Goal: Information Seeking & Learning: Learn about a topic

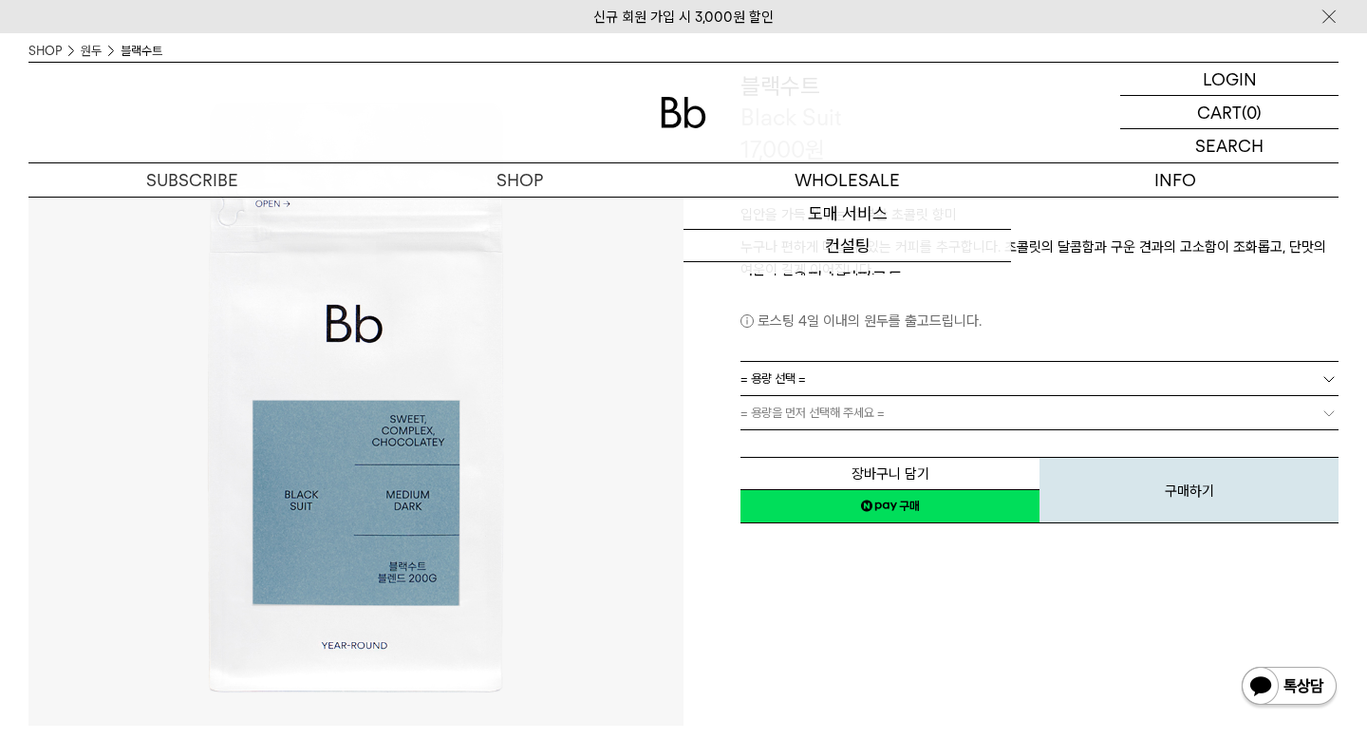
scroll to position [162, 0]
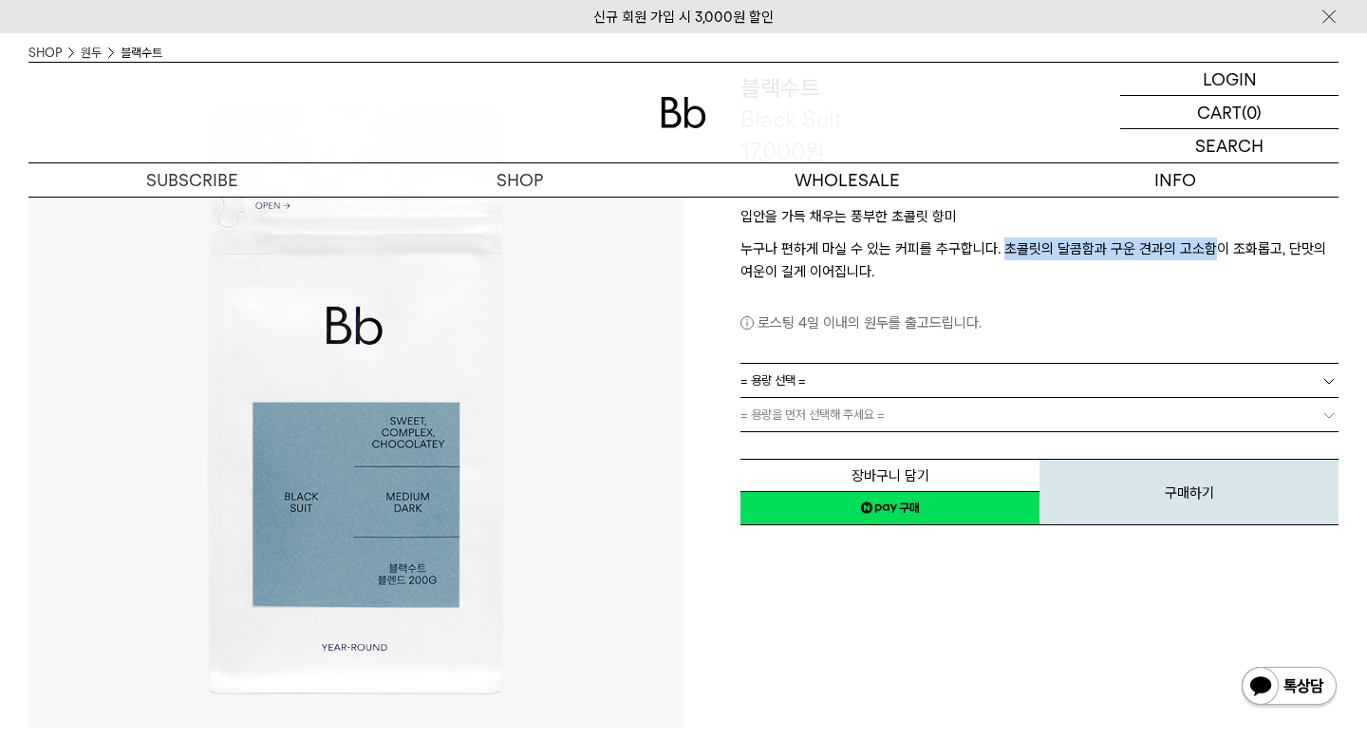
drag, startPoint x: 1004, startPoint y: 250, endPoint x: 1214, endPoint y: 252, distance: 209.8
click at [1215, 252] on p "누구나 편하게 마실 수 있는 커피를 추구합니다. 초콜릿의 달콤함과 구운 견과의 고소함이 조화롭고, 단맛의 여운이 길게 이어집니다." at bounding box center [1040, 260] width 598 height 46
copy p "초콜릿의 달콤함과 구운 견과의 고소함"
drag, startPoint x: 1282, startPoint y: 247, endPoint x: 771, endPoint y: 275, distance: 511.5
click at [771, 275] on p "누구나 편하게 마실 수 있는 커피를 추구합니다. 초콜릿의 달콤함과 구운 견과의 고소함이 조화롭고, 단맛의 여운이 길게 이어집니다." at bounding box center [1040, 260] width 598 height 46
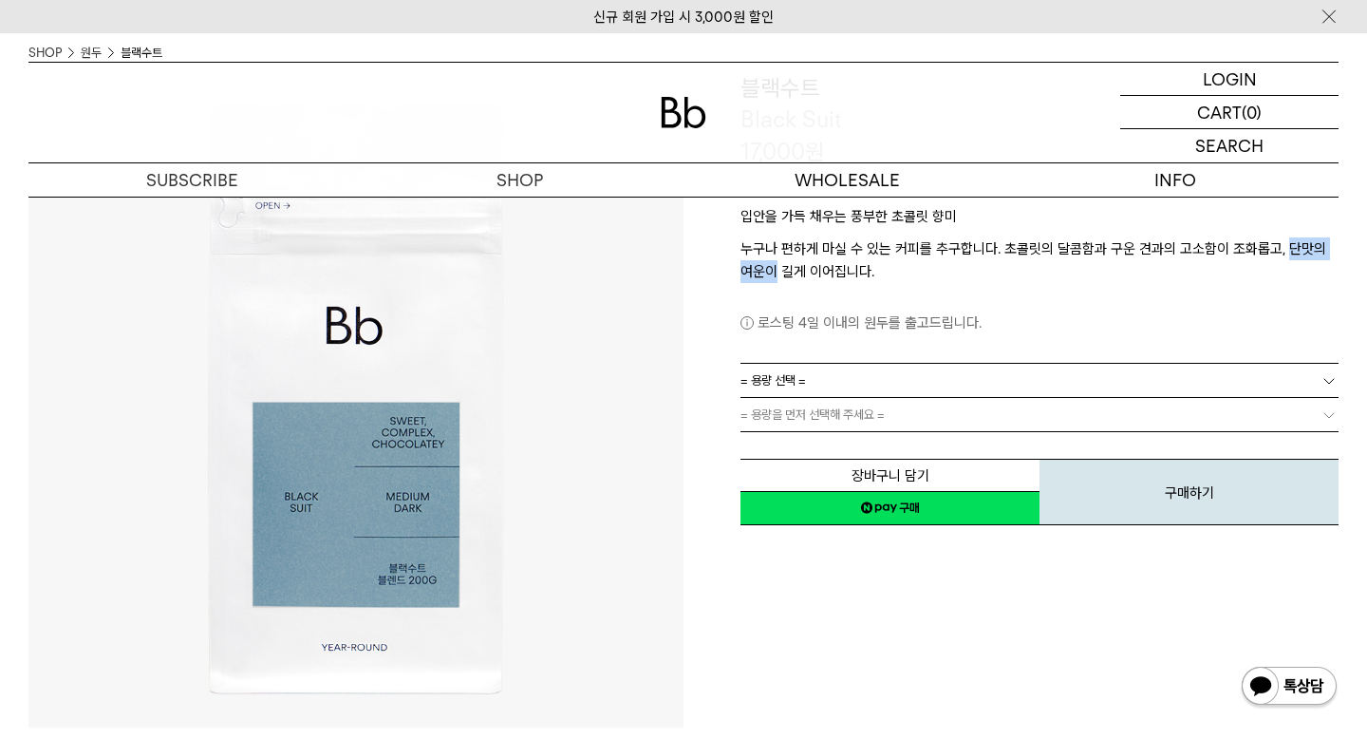
copy p "단맛의 여운이"
drag, startPoint x: 1004, startPoint y: 246, endPoint x: 1215, endPoint y: 247, distance: 210.8
click at [1215, 248] on p "누구나 편하게 마실 수 있는 커피를 추구합니다. 초콜릿의 달콤함과 구운 견과의 고소함이 조화롭고, 단맛의 여운이 길게 이어집니다." at bounding box center [1040, 260] width 598 height 46
click at [1115, 264] on p "누구나 편하게 마실 수 있는 커피를 추구합니다. 초콜릿의 달콤함과 구운 견과의 고소함이 조화롭고, 단맛의 여운이 길게 이어집니다." at bounding box center [1040, 260] width 598 height 46
drag, startPoint x: 1102, startPoint y: 252, endPoint x: 1002, endPoint y: 247, distance: 100.7
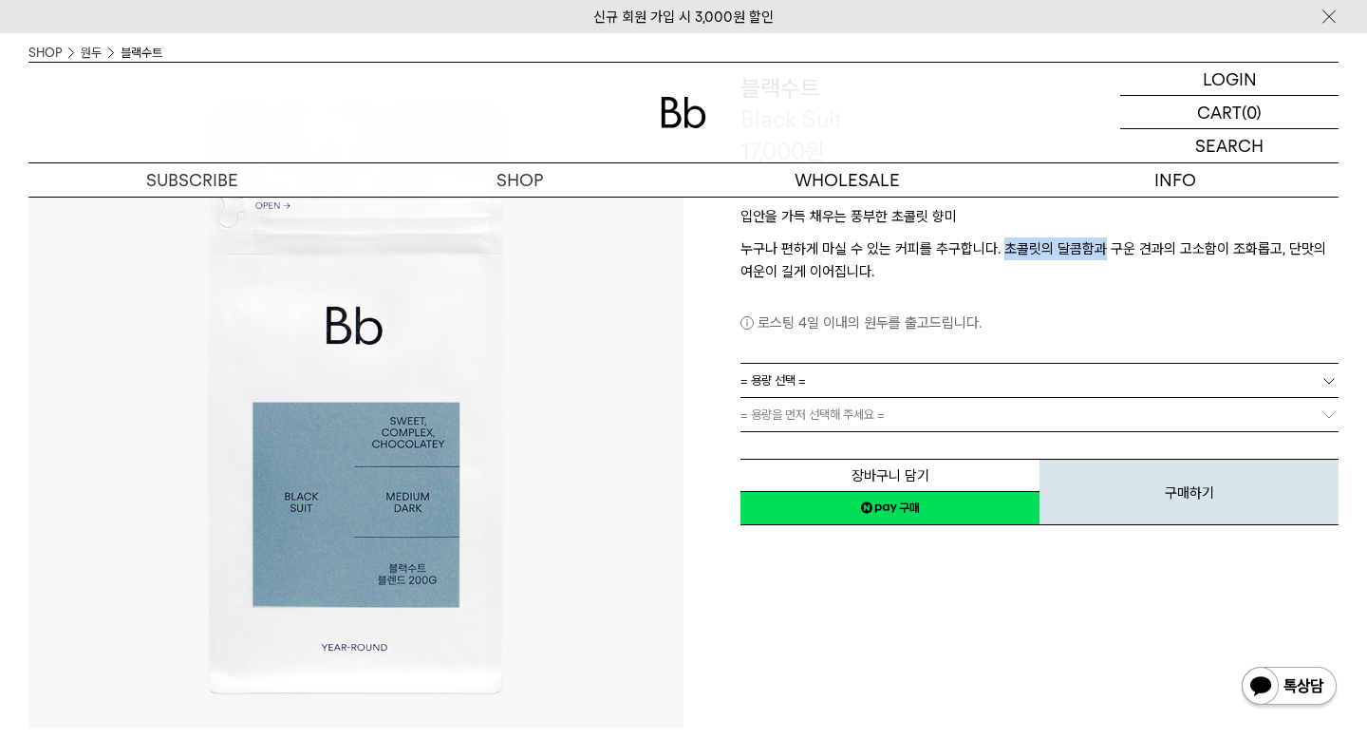
click at [1002, 247] on p "누구나 편하게 마실 수 있는 커피를 추구합니다. 초콜릿의 달콤함과 구운 견과의 고소함이 조화롭고, 단맛의 여운이 길게 이어집니다." at bounding box center [1040, 260] width 598 height 46
copy p "초콜릿의 달콤함과"
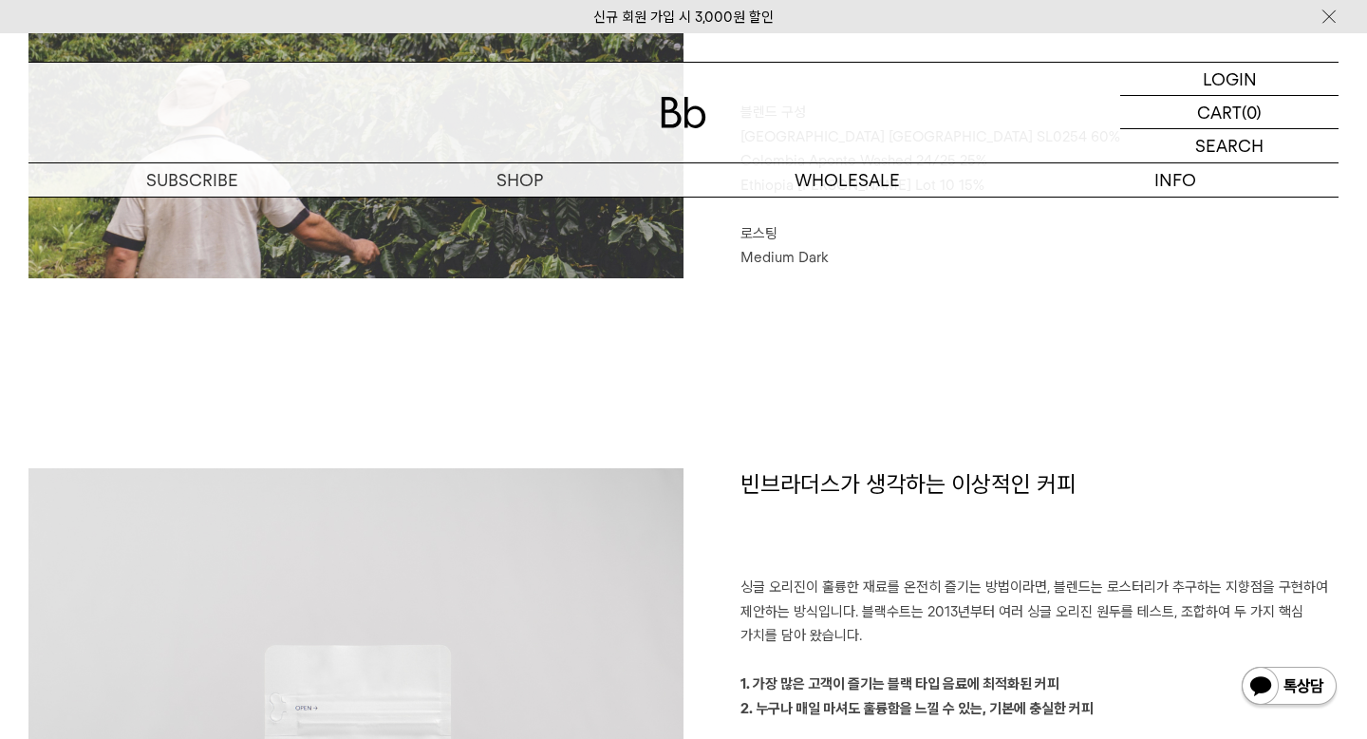
scroll to position [915, 0]
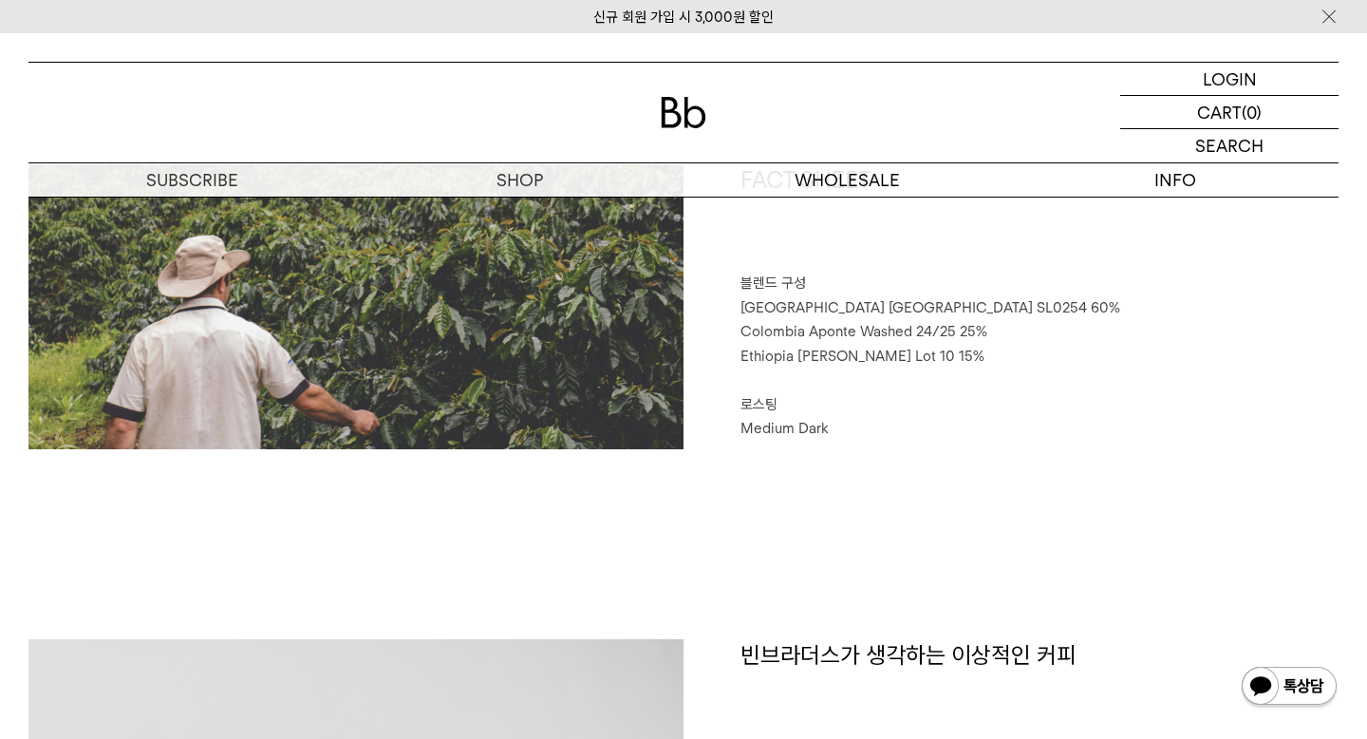
drag, startPoint x: 798, startPoint y: 312, endPoint x: 821, endPoint y: 368, distance: 60.5
click at [821, 368] on div "FACT SHEET 블렌드 구성 Brazil Sao Paulo SL0254 60% Colombia Aponte Washed 24/25 25% …" at bounding box center [1011, 306] width 655 height 285
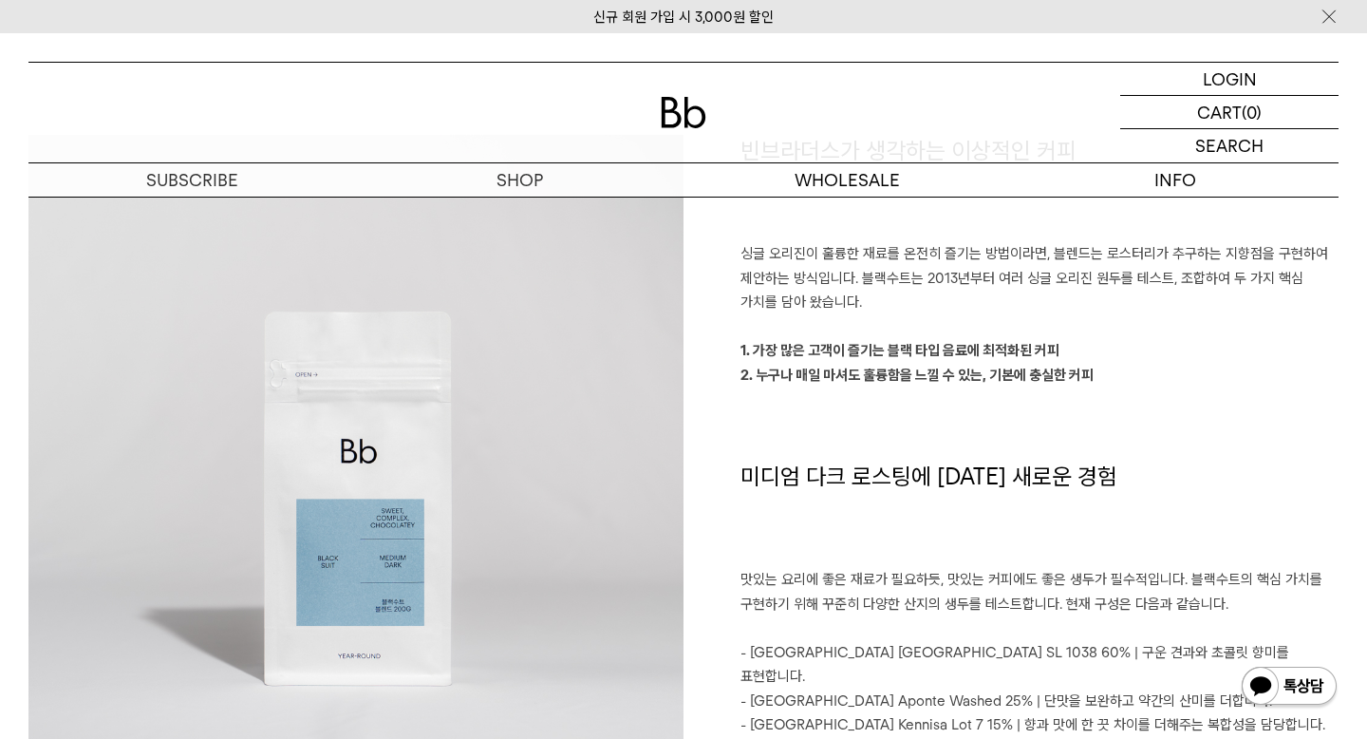
scroll to position [1390, 0]
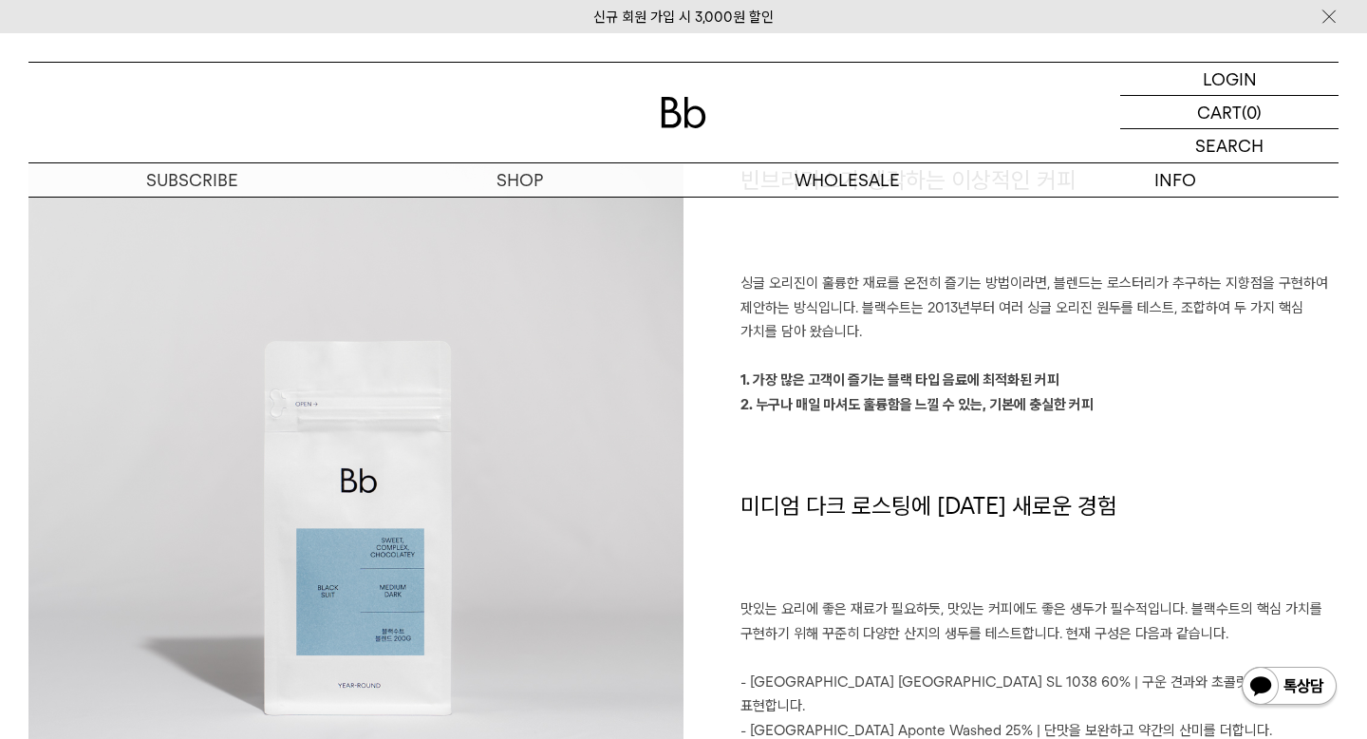
click at [991, 403] on strong "2. 누구나 매일 마셔도 훌륭함을 느낄 수 있는, 기본에 충실한 커피" at bounding box center [917, 404] width 353 height 17
drag, startPoint x: 987, startPoint y: 404, endPoint x: 1093, endPoint y: 410, distance: 105.5
click at [1093, 410] on p "2. 누구나 매일 마셔도 훌륭함을 느낄 수 있는, 기본에 충실한 커피" at bounding box center [1040, 405] width 598 height 25
copy strong "기본에 충실한 커피"
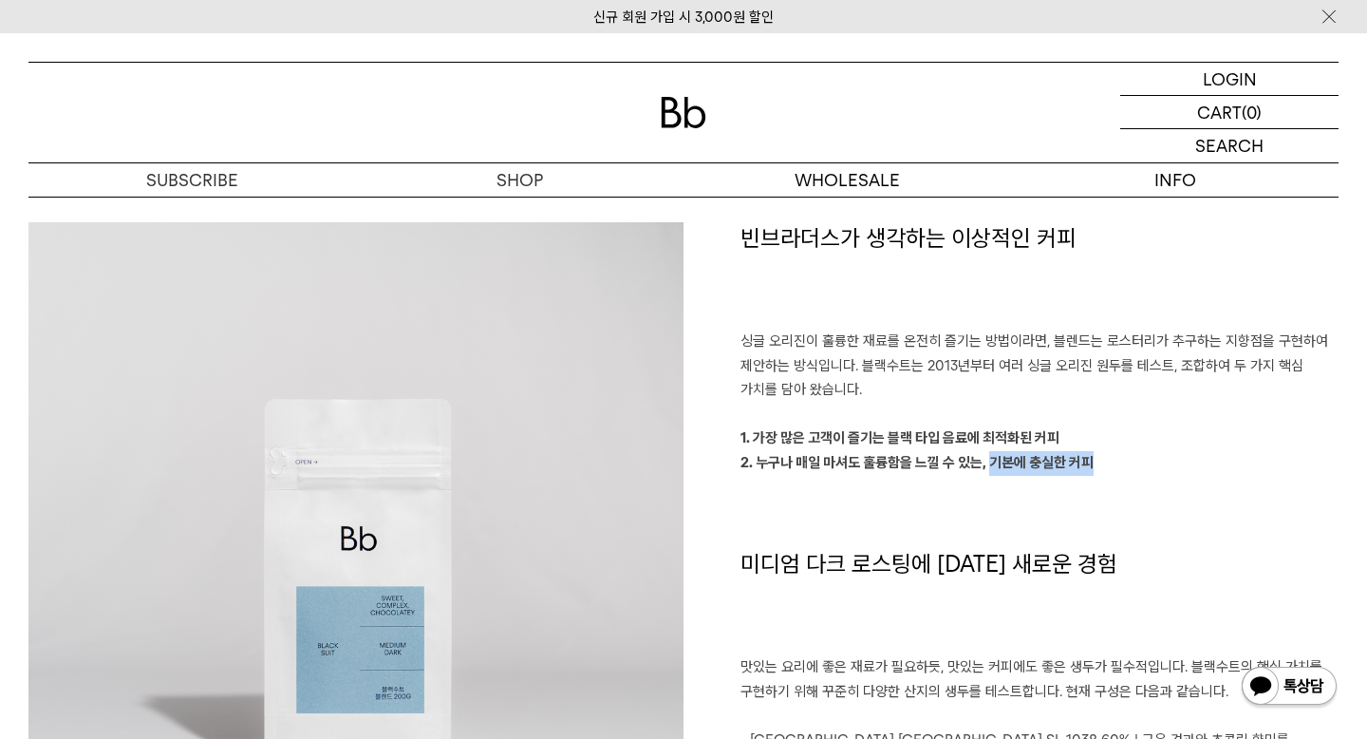
scroll to position [1333, 0]
drag, startPoint x: 1171, startPoint y: 341, endPoint x: 1254, endPoint y: 342, distance: 83.5
click at [1254, 342] on p "싱글 오리진이 훌륭한 재료를 온전히 즐기는 방법이라면, 블렌드는 로스터리가 추구하는 지향점을 구현하여 제안하는 방식입니다. 블랙수트는 2013…" at bounding box center [1040, 364] width 598 height 73
copy p "추구하는 지향점"
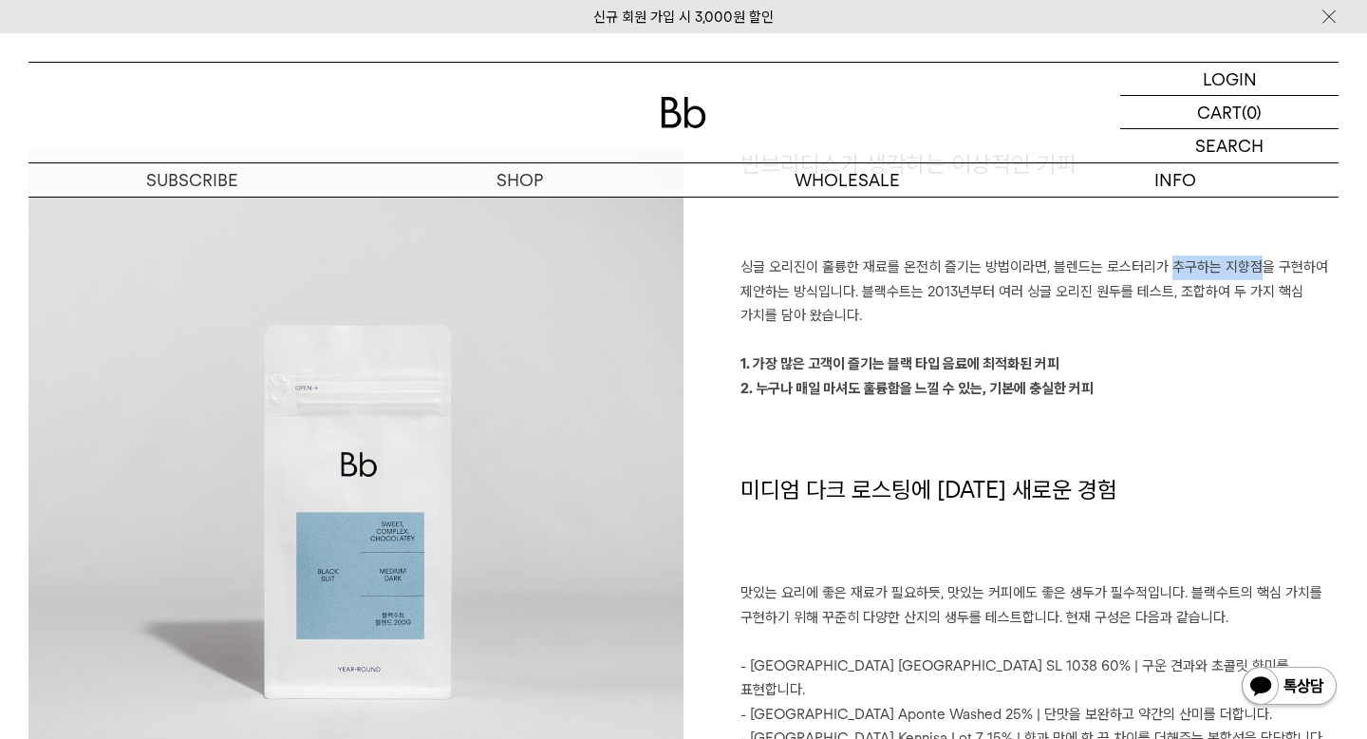
scroll to position [1405, 0]
copy p "추구하는 지향점"
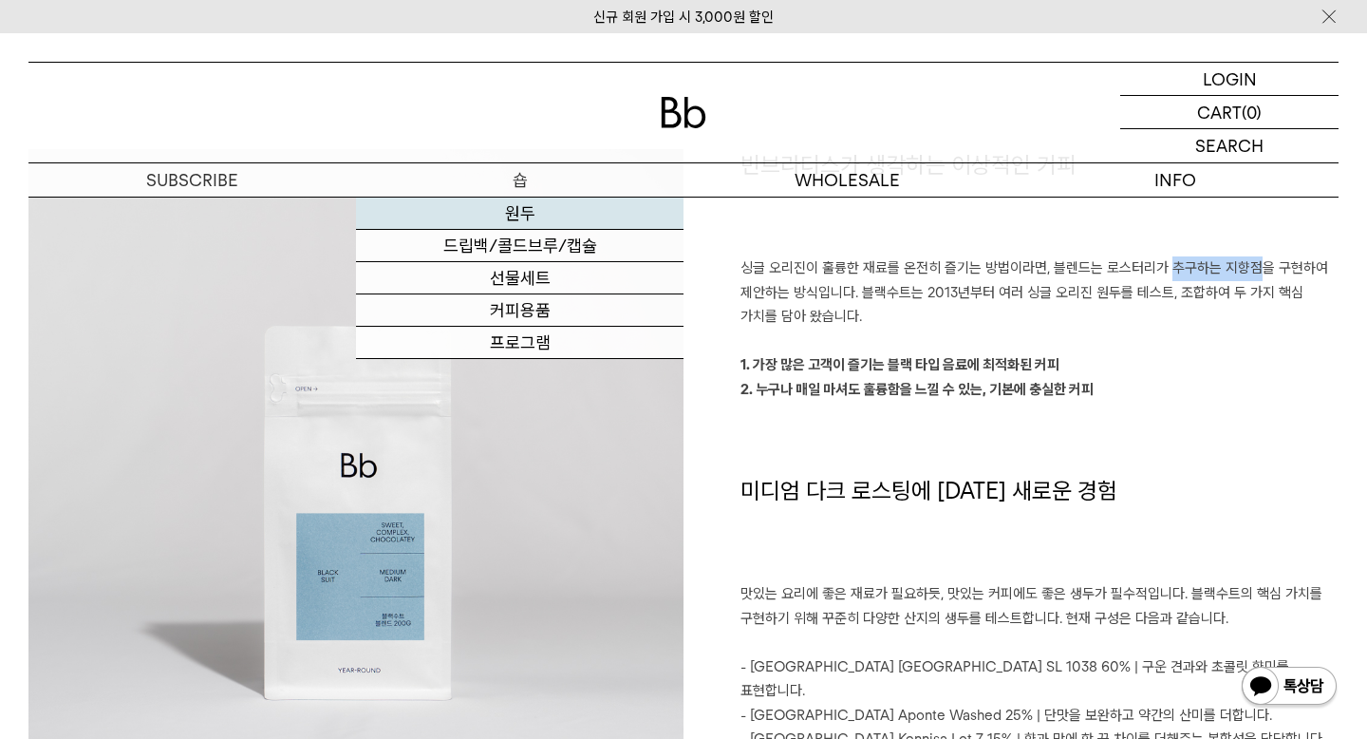
click at [507, 212] on link "원두" at bounding box center [520, 213] width 328 height 32
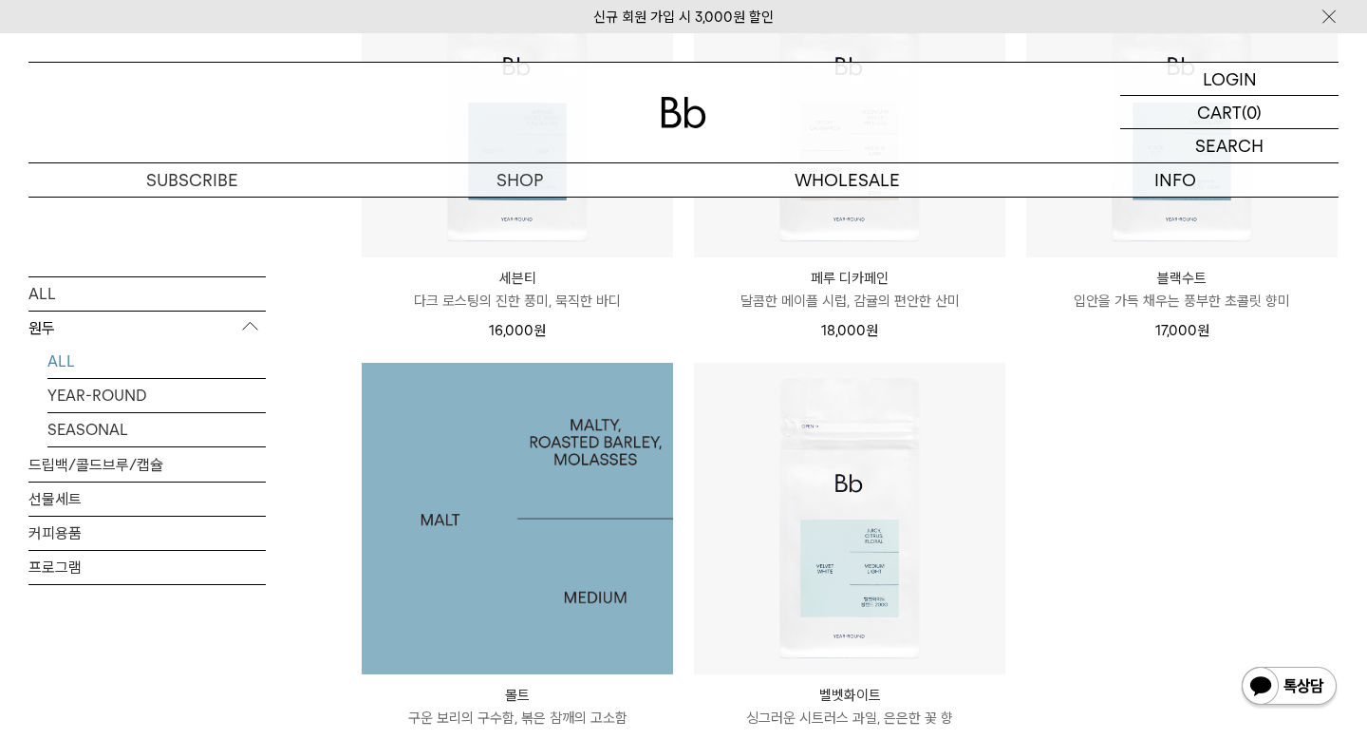
scroll to position [1221, 0]
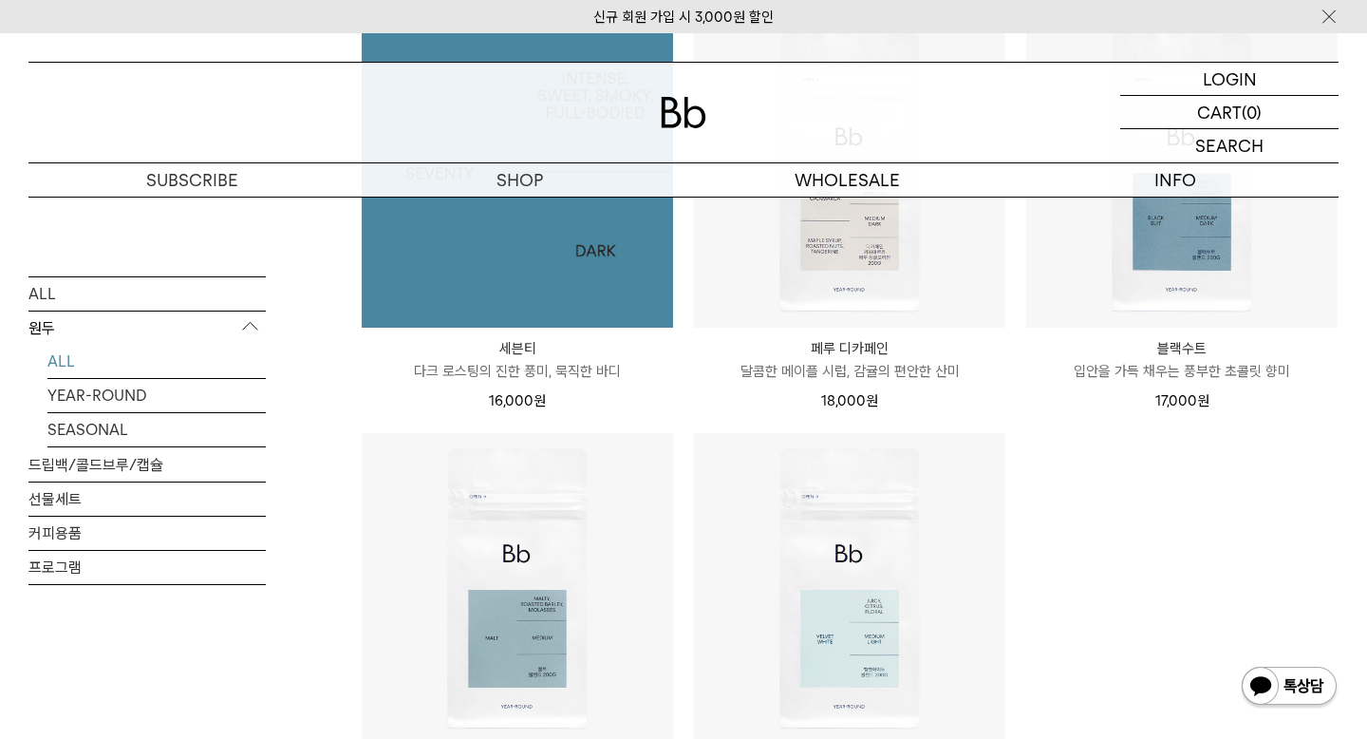
click at [555, 300] on img at bounding box center [517, 171] width 311 height 311
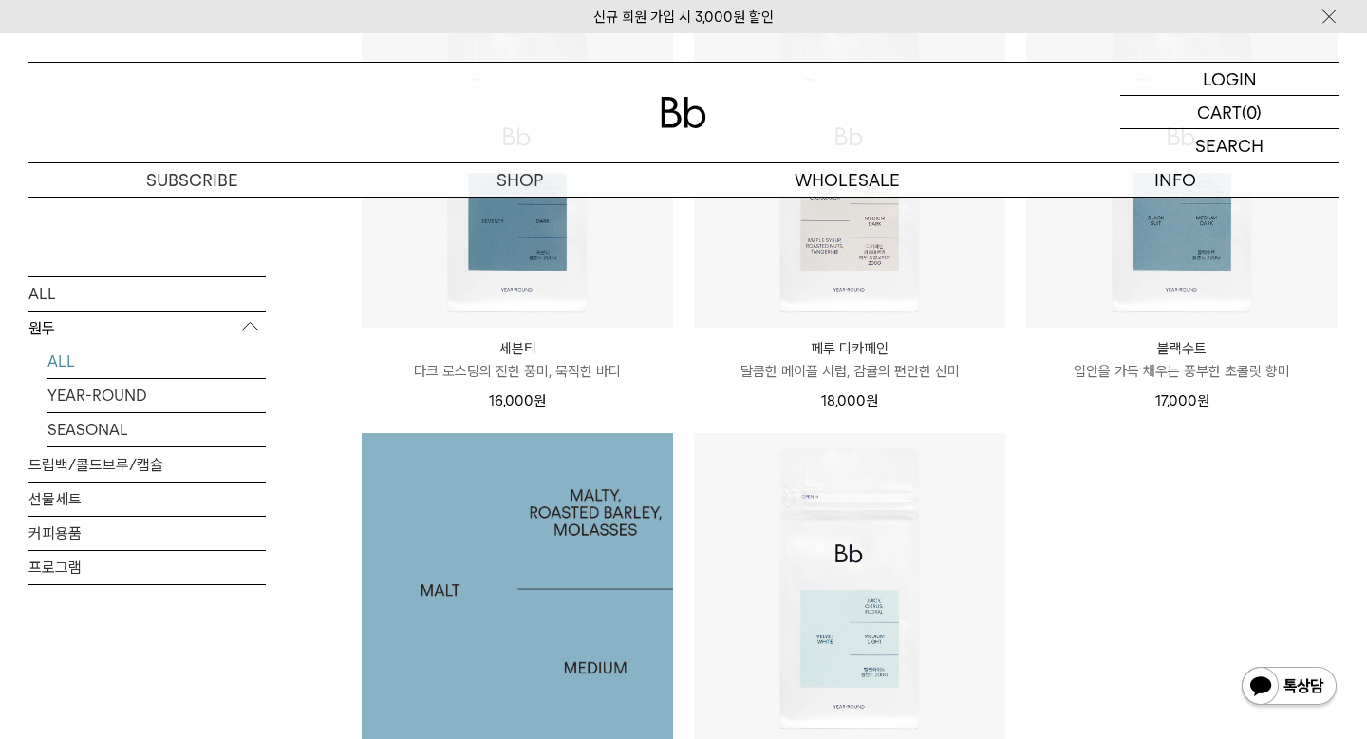
scroll to position [1442, 0]
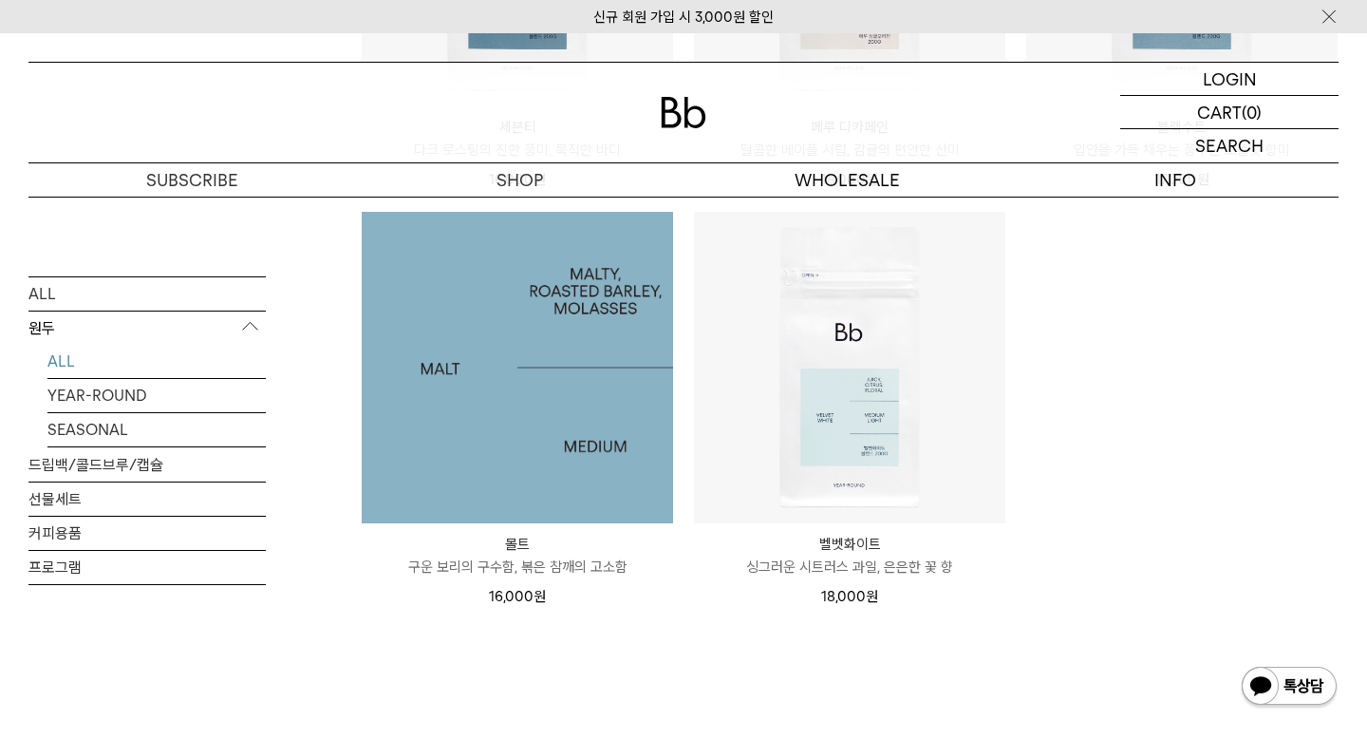
click at [600, 484] on img at bounding box center [517, 367] width 311 height 311
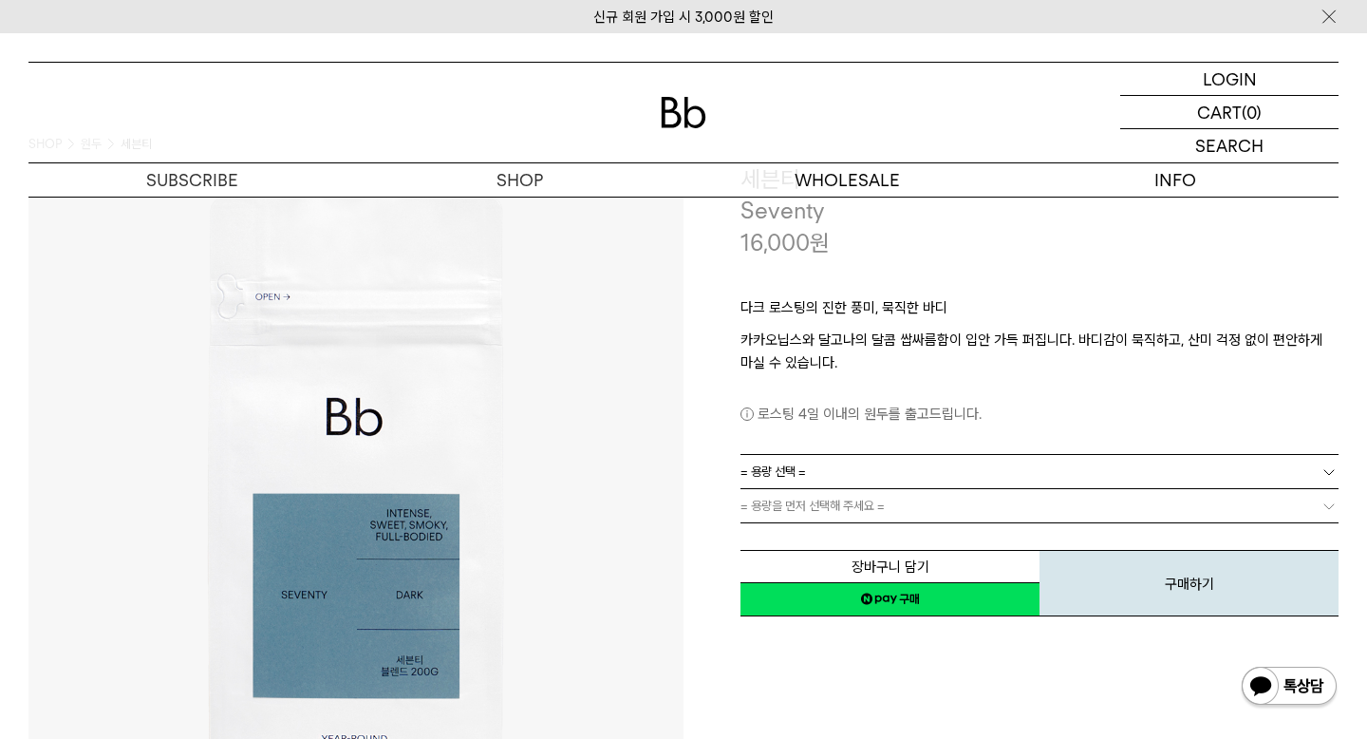
scroll to position [40, 0]
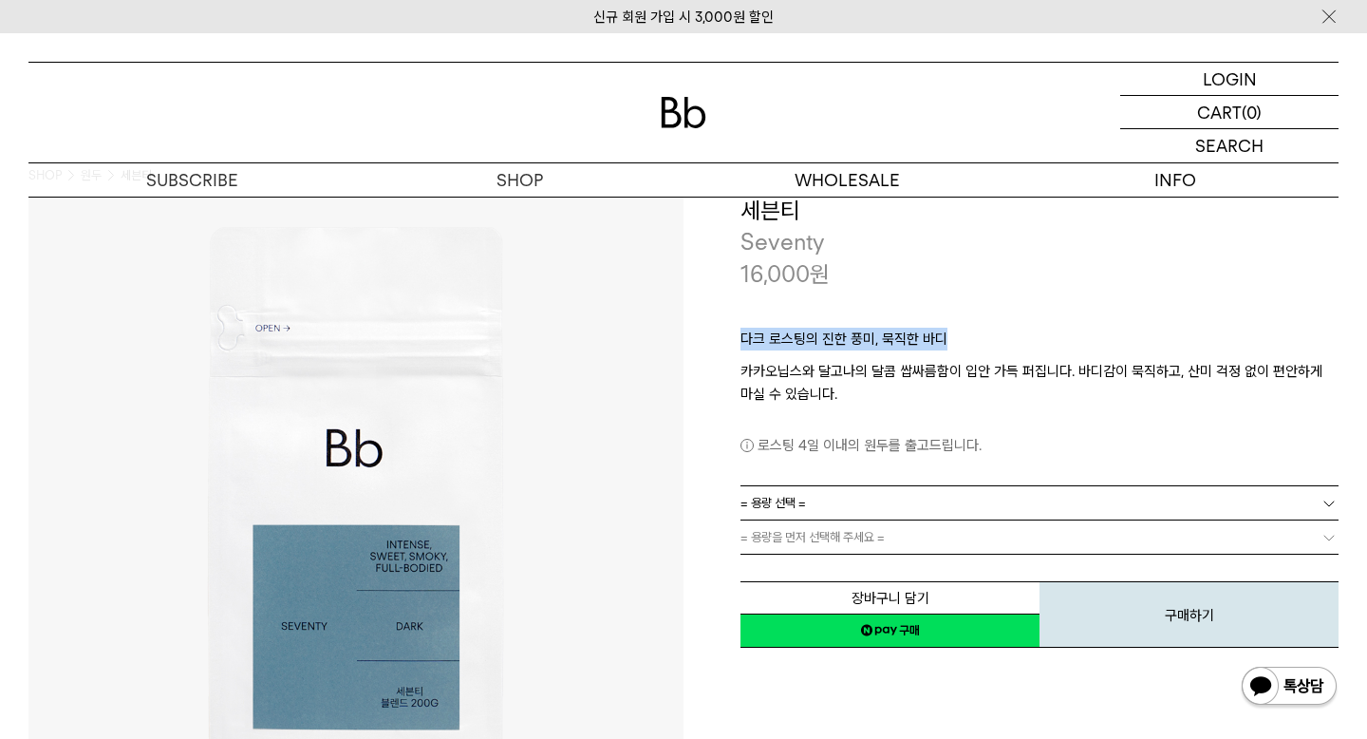
drag, startPoint x: 745, startPoint y: 338, endPoint x: 945, endPoint y: 345, distance: 199.5
click at [945, 345] on p "다크 로스팅의 진한 풍미, 묵직한 바디" at bounding box center [1040, 344] width 598 height 32
copy p "다크 로스팅의 진한 풍미, 묵직한 바디"
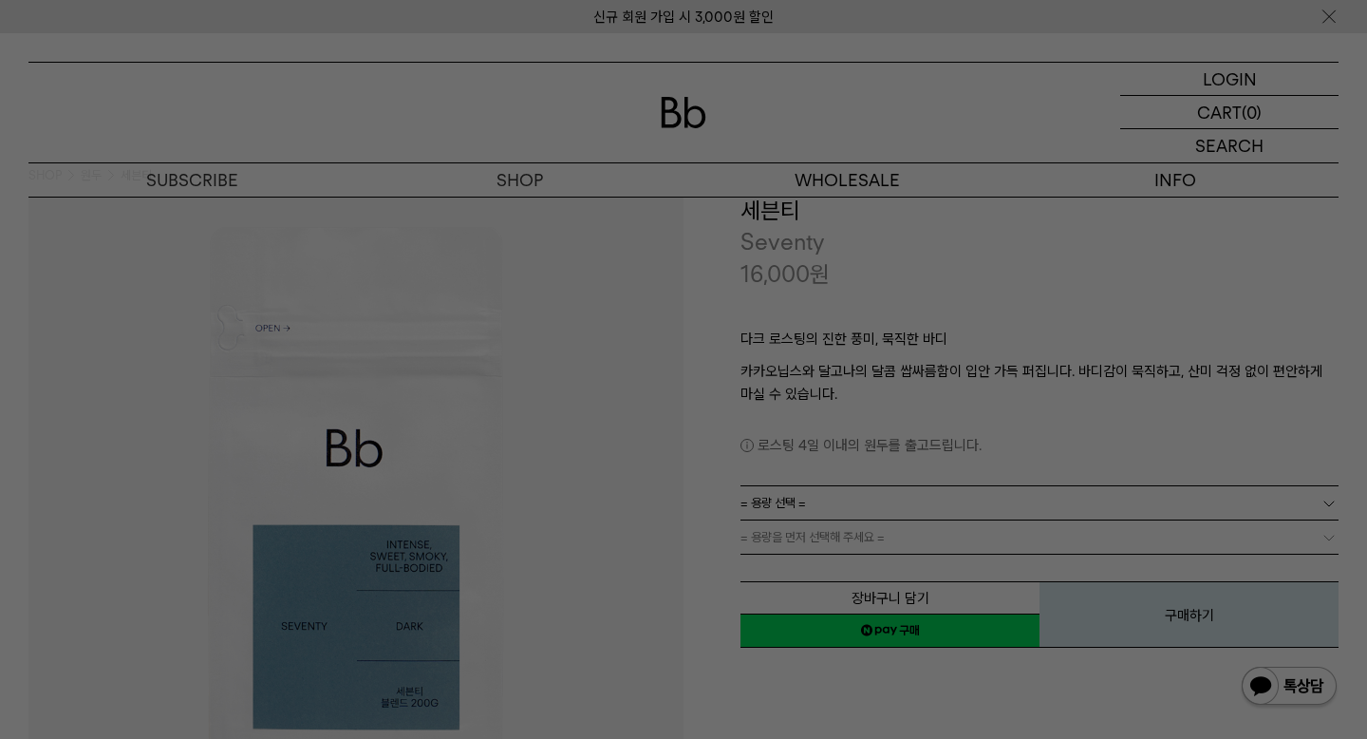
click at [886, 315] on div at bounding box center [683, 369] width 1367 height 739
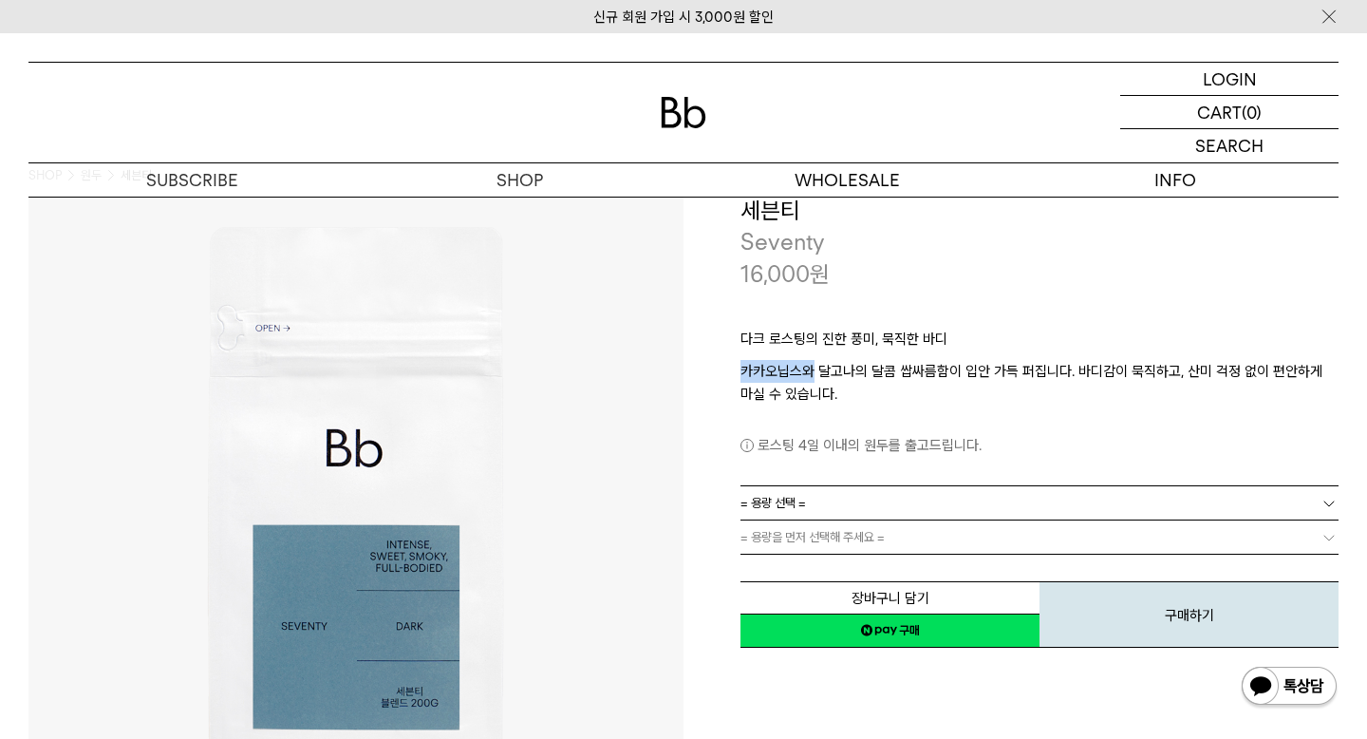
drag, startPoint x: 744, startPoint y: 372, endPoint x: 810, endPoint y: 374, distance: 65.5
click at [810, 374] on p "카카오닙스와 달고나의 달콤 쌉싸름함이 입안 가득 퍼집니다. 바디감이 묵직하고, 산미 걱정 없이 편안하게 마실 수 있습니다." at bounding box center [1040, 383] width 598 height 46
copy p "카카오닙스와"
drag, startPoint x: 875, startPoint y: 373, endPoint x: 955, endPoint y: 370, distance: 79.8
click at [955, 370] on p "카카오닙스와 달고나의 달콤 쌉싸름함이 입안 가득 퍼집니다. 바디감이 묵직하고, 산미 걱정 없이 편안하게 마실 수 있습니다." at bounding box center [1040, 383] width 598 height 46
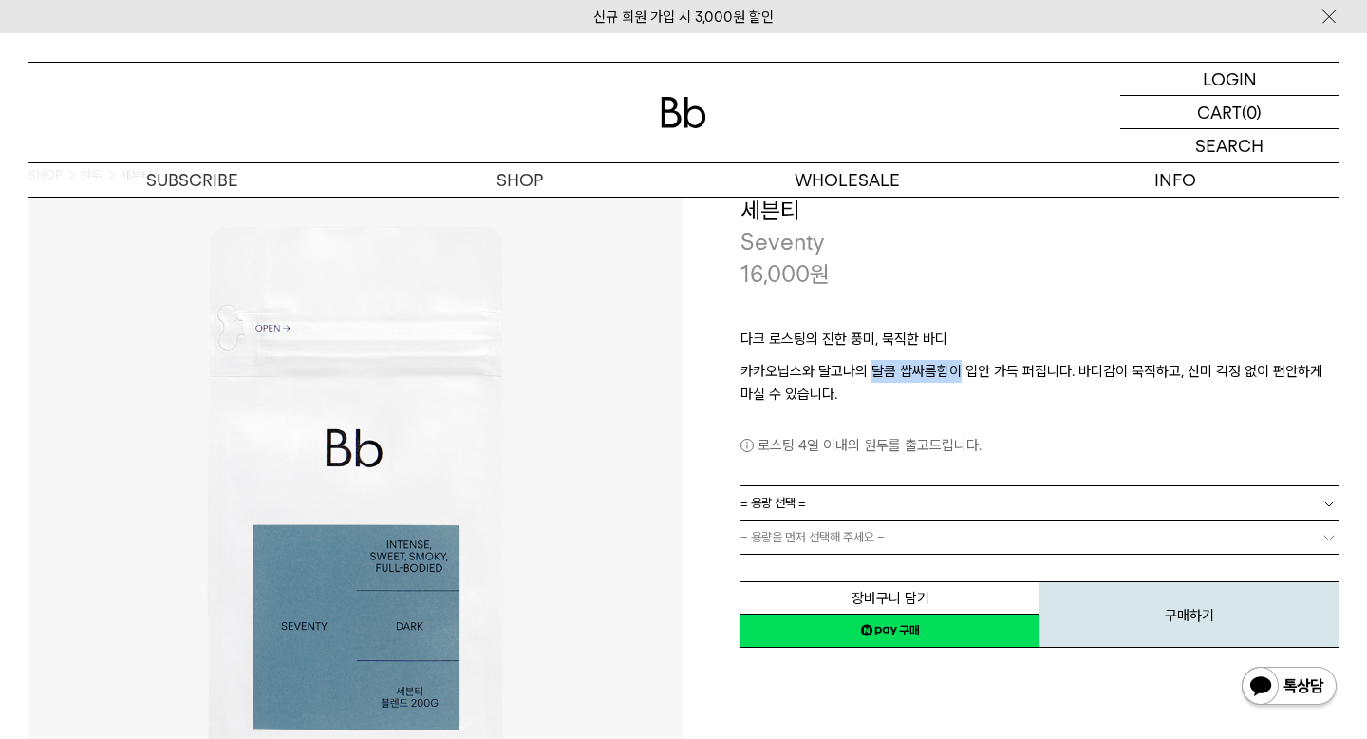
click at [947, 373] on p "카카오닙스와 달고나의 달콤 쌉싸름함이 입안 가득 퍼집니다. 바디감이 묵직하고, 산미 걱정 없이 편안하게 마실 수 있습니다." at bounding box center [1040, 383] width 598 height 46
drag, startPoint x: 869, startPoint y: 371, endPoint x: 961, endPoint y: 376, distance: 92.2
click at [961, 376] on p "카카오닙스와 달고나의 달콤 쌉싸름함이 입안 가득 퍼집니다. 바디감이 묵직하고, 산미 걱정 없이 편안하게 마실 수 있습니다." at bounding box center [1040, 383] width 598 height 46
copy p "달콤 쌉싸름함이"
click at [970, 404] on p "카카오닙스와 달고나의 달콤 쌉싸름함이 입안 가득 퍼집니다. 바디감이 묵직하고, 산미 걱정 없이 편안하게 마실 수 있습니다." at bounding box center [1040, 383] width 598 height 46
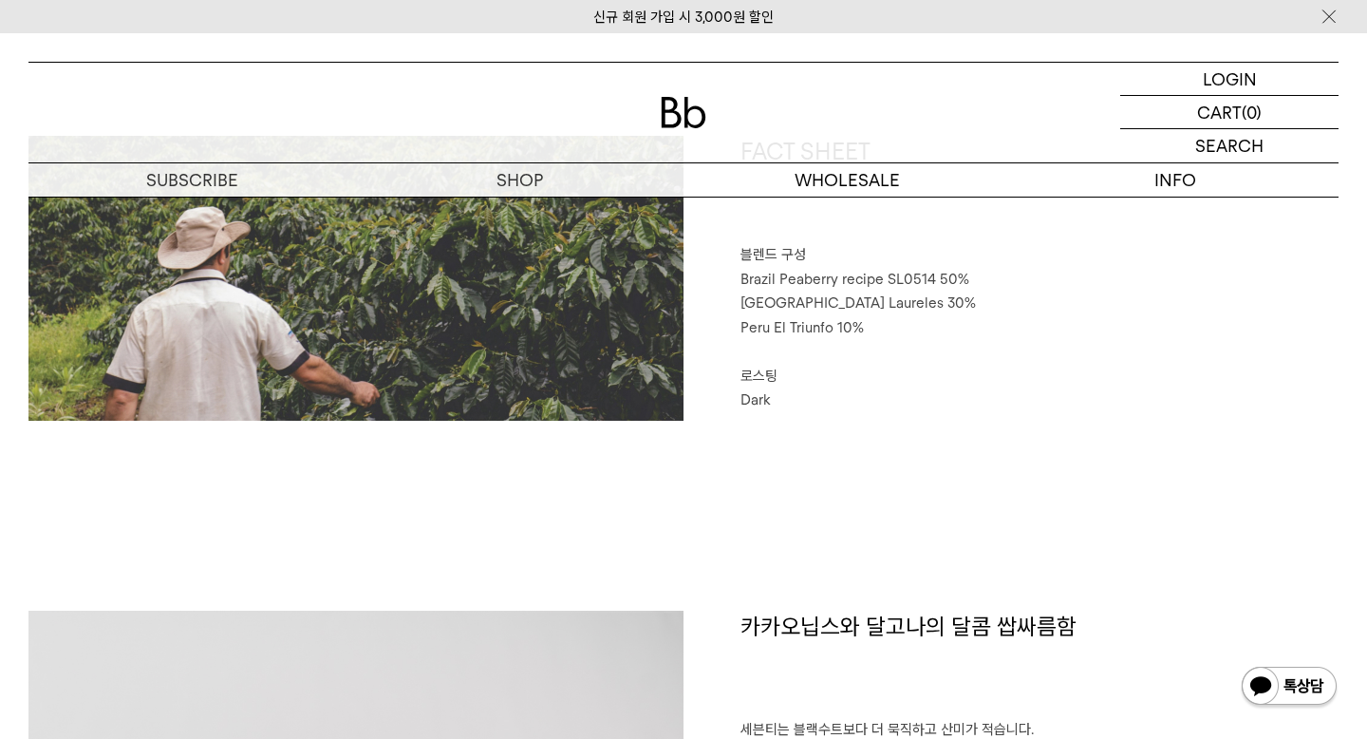
scroll to position [926, 0]
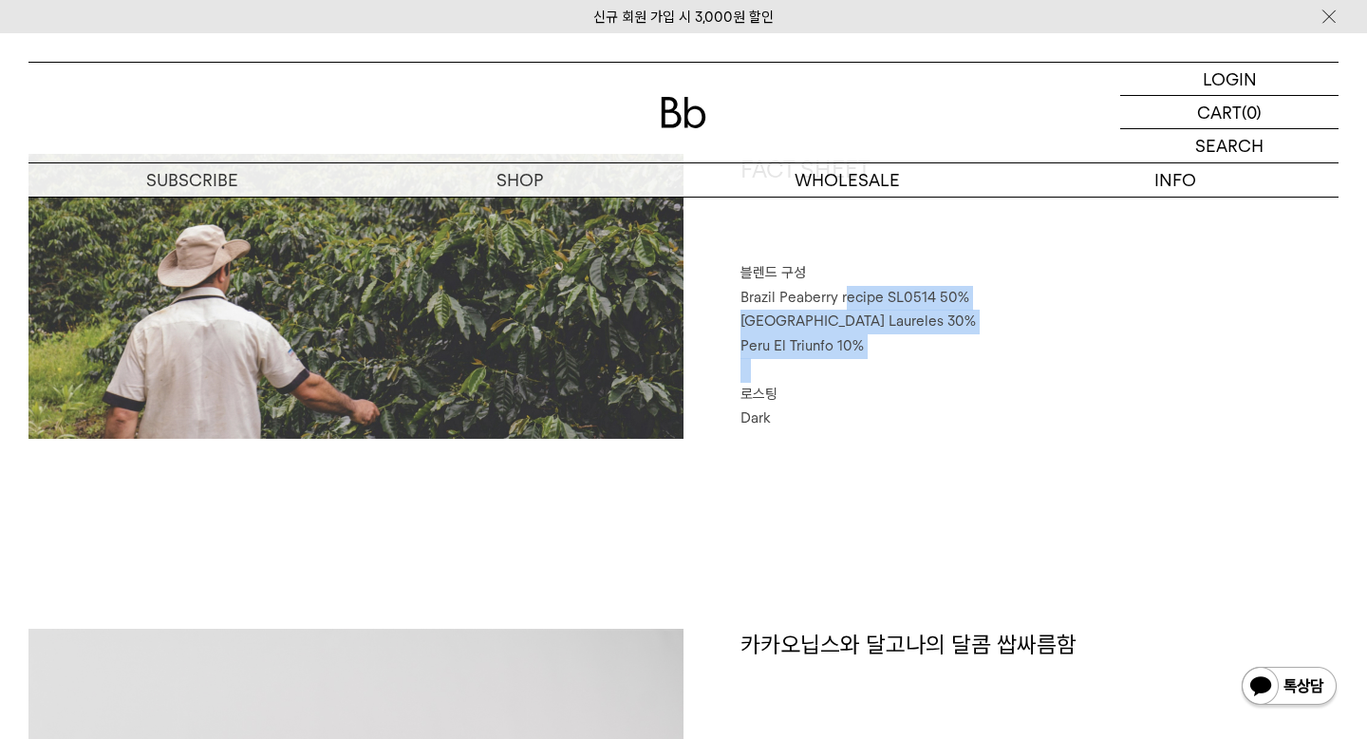
drag, startPoint x: 844, startPoint y: 288, endPoint x: 846, endPoint y: 362, distance: 74.1
click at [846, 362] on div "FACT SHEET 블렌드 구성 Brazil Peaberry recipe SL0514 50% Colombia Laureles 30% Peru …" at bounding box center [1011, 296] width 655 height 285
click at [846, 362] on p "⠀" at bounding box center [1040, 370] width 598 height 25
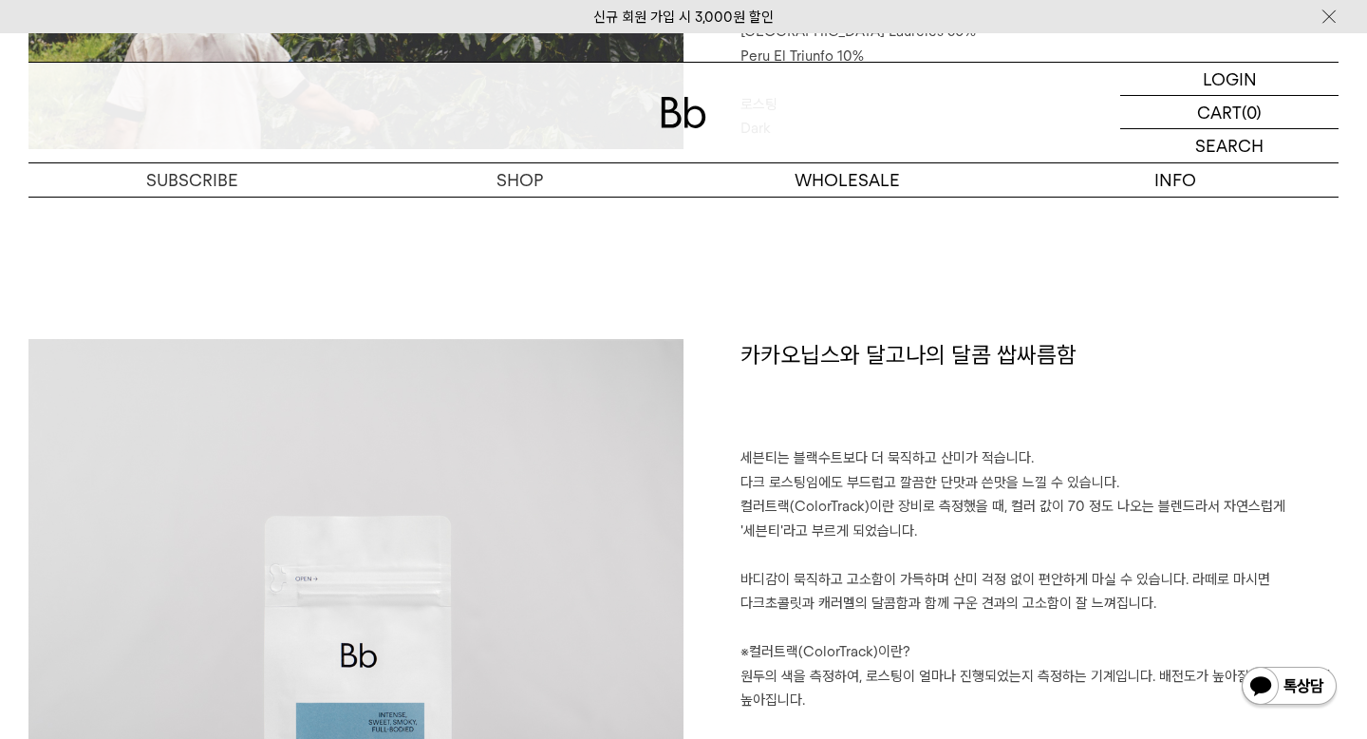
scroll to position [1222, 0]
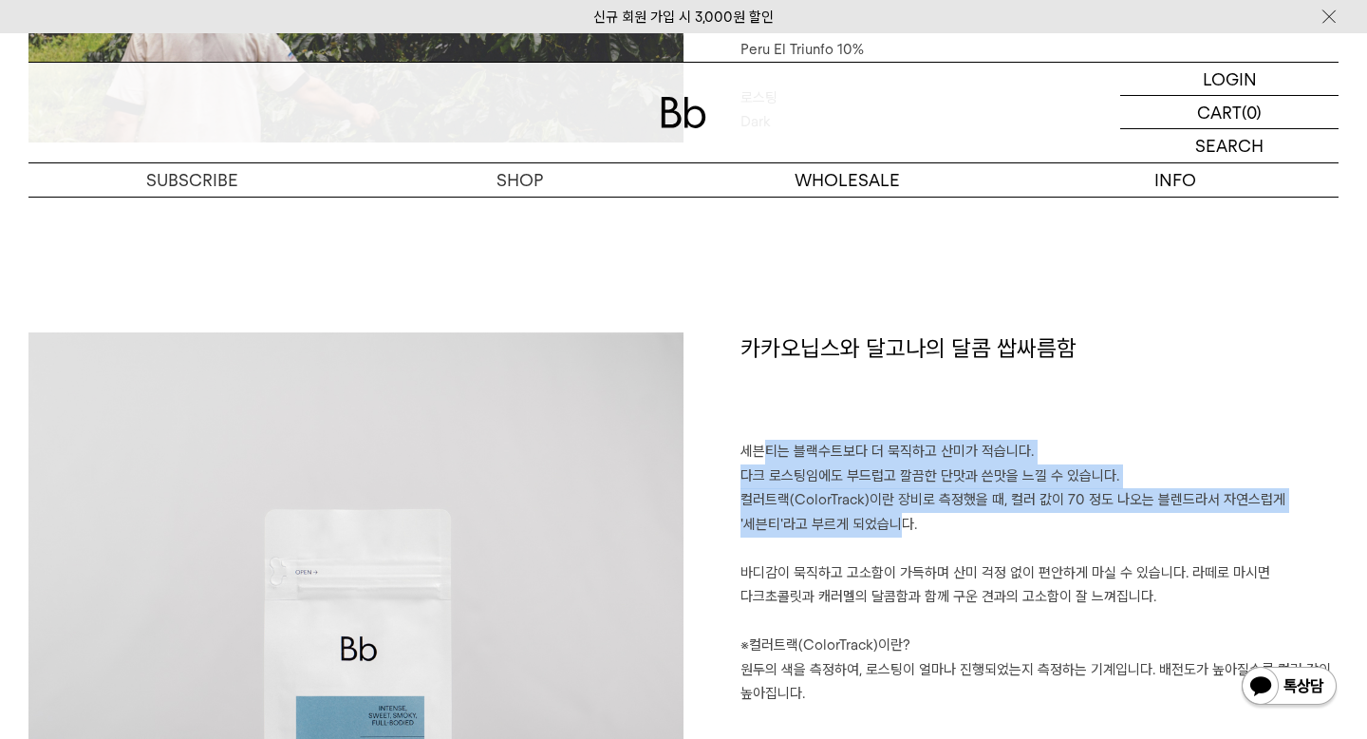
drag, startPoint x: 759, startPoint y: 451, endPoint x: 891, endPoint y: 526, distance: 152.6
click at [891, 526] on p "세븐티는 블랙수트보다 더 묵직하고 산미가 적습니다. 다크 로스팅임에도 부드럽고 깔끔한 단맛과 쓴맛을 느낄 수 있습니다. 컬러트랙(ColorTr…" at bounding box center [1040, 573] width 598 height 267
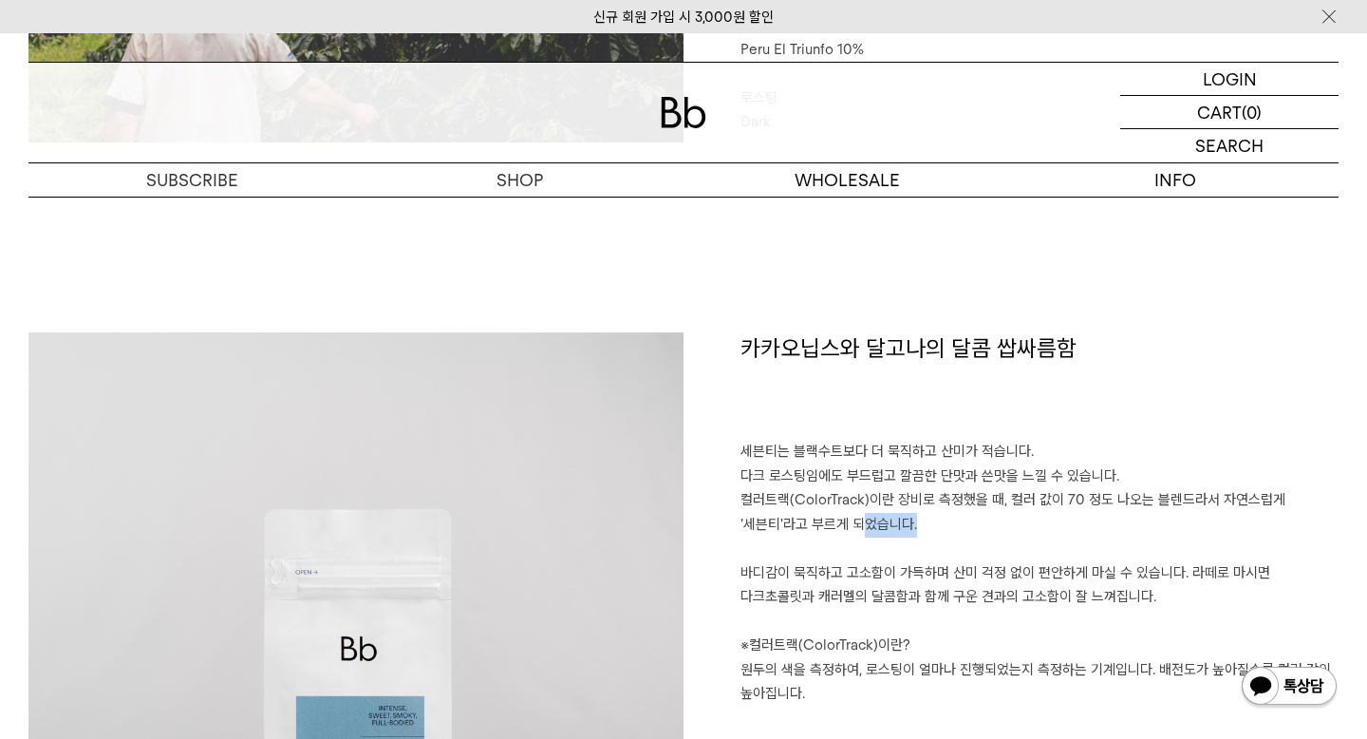
click at [891, 526] on p "세븐티는 블랙수트보다 더 묵직하고 산미가 적습니다. 다크 로스팅임에도 부드럽고 깔끔한 단맛과 쓴맛을 느낄 수 있습니다. 컬러트랙(ColorTr…" at bounding box center [1040, 573] width 598 height 267
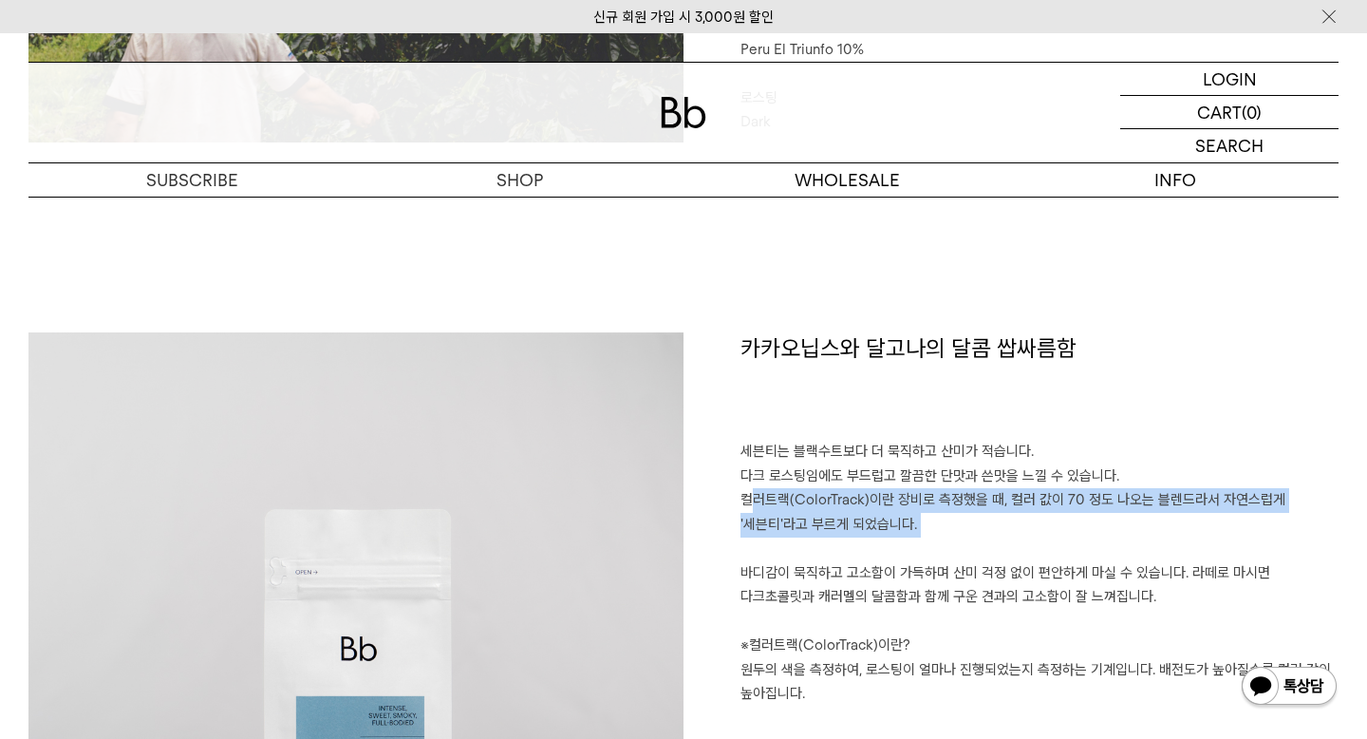
click at [891, 526] on p "세븐티는 블랙수트보다 더 묵직하고 산미가 적습니다. 다크 로스팅임에도 부드럽고 깔끔한 단맛과 쓴맛을 느낄 수 있습니다. 컬러트랙(ColorTr…" at bounding box center [1040, 573] width 598 height 267
click at [944, 526] on p "세븐티는 블랙수트보다 더 묵직하고 산미가 적습니다. 다크 로스팅임에도 부드럽고 깔끔한 단맛과 쓴맛을 느낄 수 있습니다. 컬러트랙(ColorTr…" at bounding box center [1040, 573] width 598 height 267
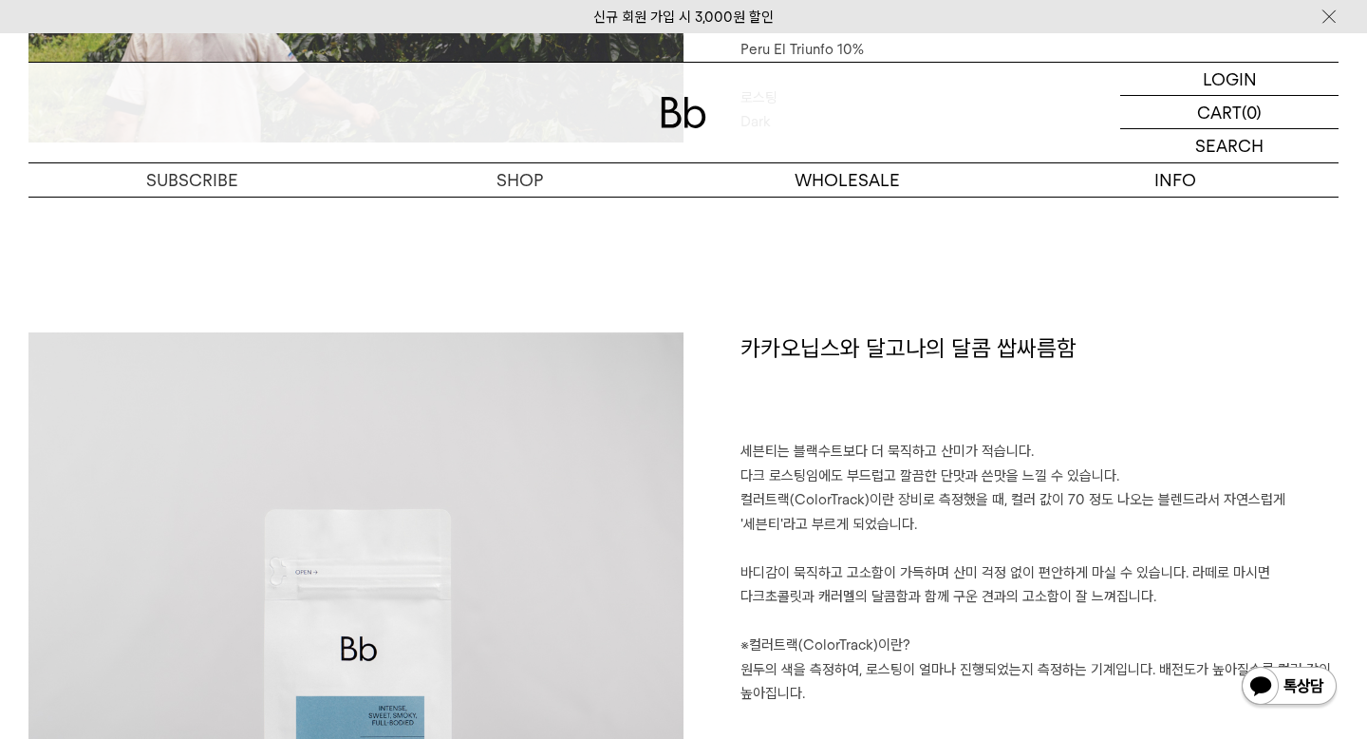
drag, startPoint x: 981, startPoint y: 526, endPoint x: 924, endPoint y: 429, distance: 112.3
click at [924, 429] on div "카카오닙스와 달고나의 달콤 쌉싸름함 세븐티는 블랙수트보다 더 묵직하고 산미가 적습니다. 다크 로스팅임에도 부드럽고 깔끔한 단맛과 쓴맛을 느낄 …" at bounding box center [1011, 659] width 655 height 655
click at [924, 429] on h1 "카카오닙스와 달고나의 달콤 쌉싸름함" at bounding box center [1040, 386] width 598 height 108
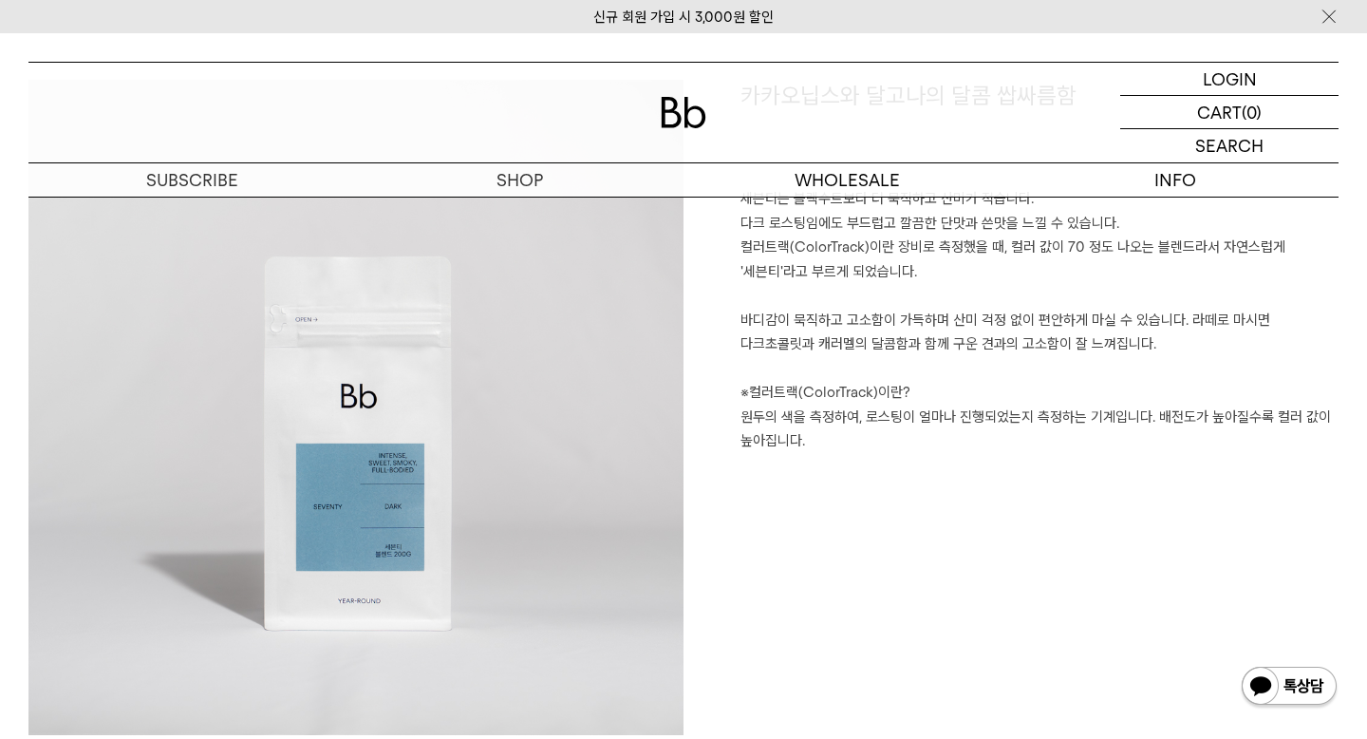
click at [874, 322] on p "세븐티는 블랙수트보다 더 묵직하고 산미가 적습니다. 다크 로스팅임에도 부드럽고 깔끔한 단맛과 쓴맛을 느낄 수 있습니다. 컬러트랙(ColorTr…" at bounding box center [1040, 320] width 598 height 267
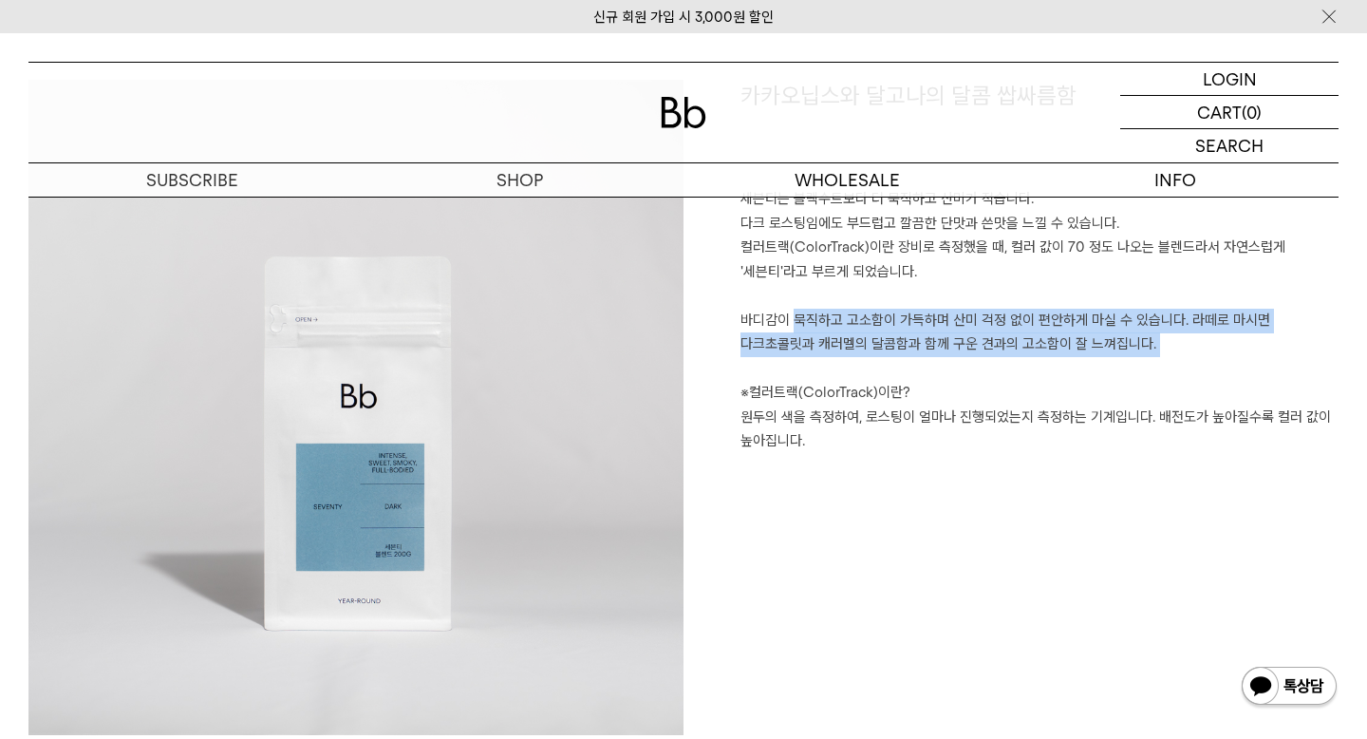
click at [874, 322] on p "세븐티는 블랙수트보다 더 묵직하고 산미가 적습니다. 다크 로스팅임에도 부드럽고 깔끔한 단맛과 쓴맛을 느낄 수 있습니다. 컬러트랙(ColorTr…" at bounding box center [1040, 320] width 598 height 267
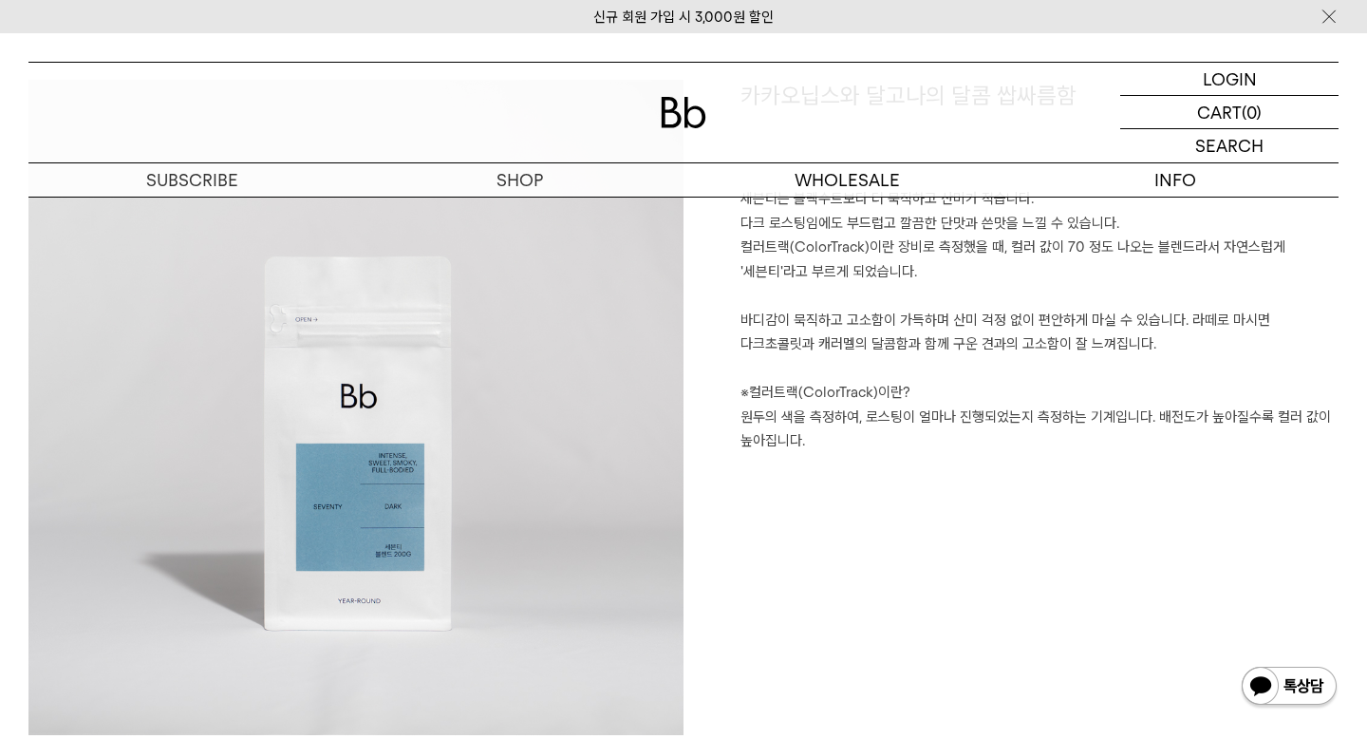
click at [915, 396] on p "세븐티는 블랙수트보다 더 묵직하고 산미가 적습니다. 다크 로스팅임에도 부드럽고 깔끔한 단맛과 쓴맛을 느낄 수 있습니다. 컬러트랙(ColorTr…" at bounding box center [1040, 320] width 598 height 267
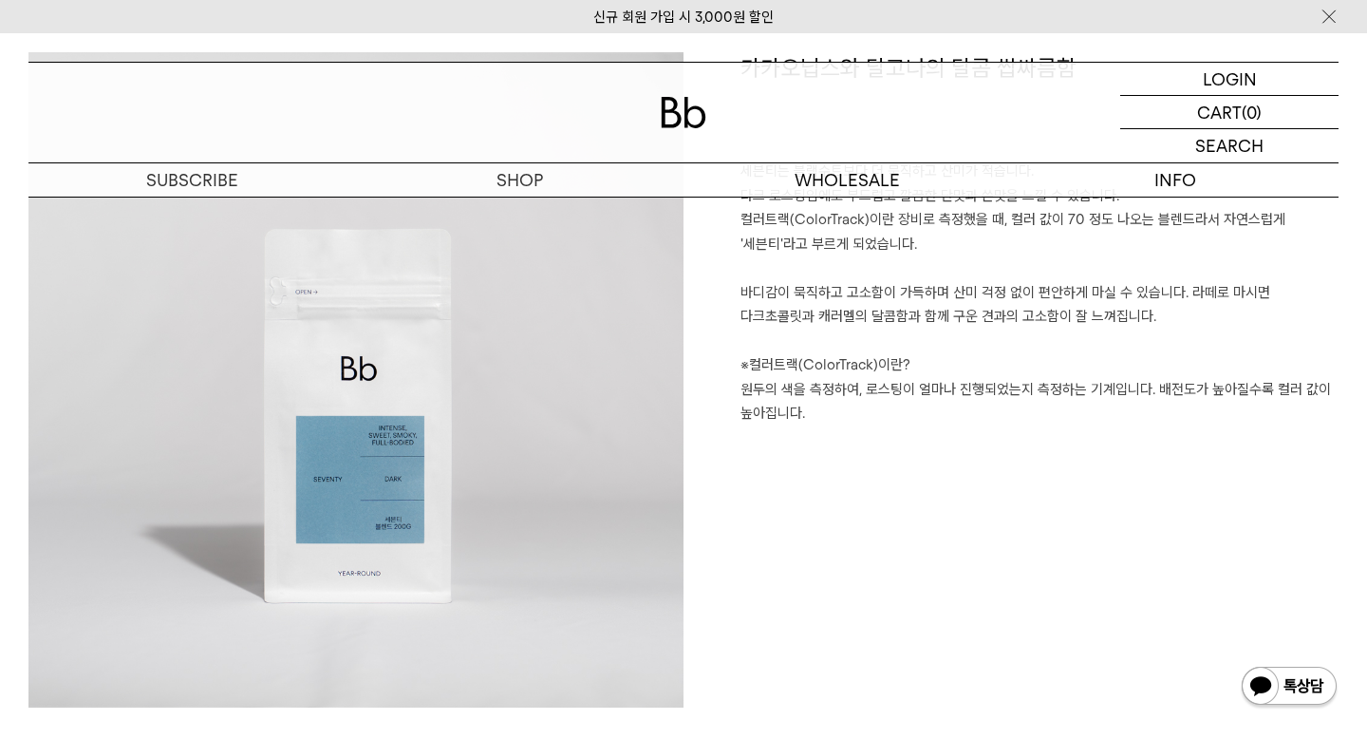
scroll to position [1505, 0]
click at [915, 396] on p "세븐티는 블랙수트보다 더 묵직하고 산미가 적습니다. 다크 로스팅임에도 부드럽고 깔끔한 단맛과 쓴맛을 느낄 수 있습니다. 컬러트랙(ColorTr…" at bounding box center [1040, 290] width 598 height 267
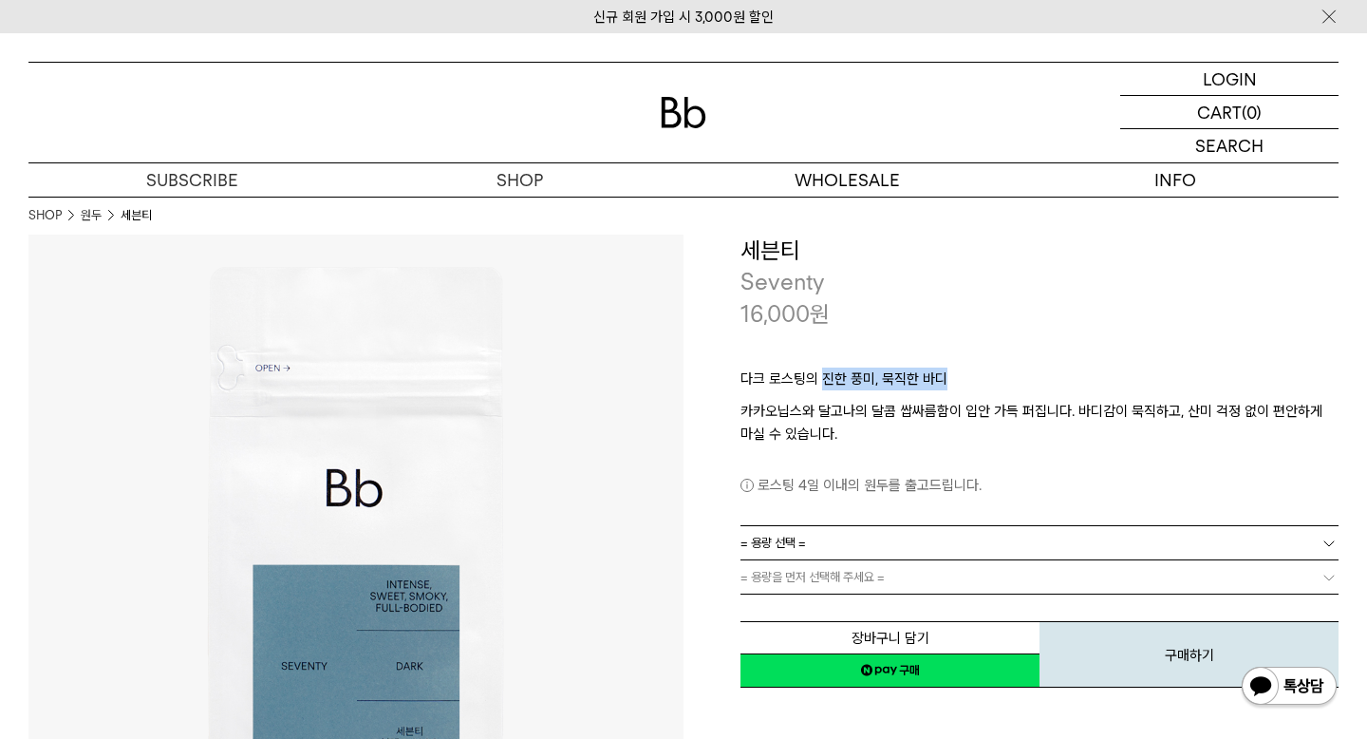
drag, startPoint x: 823, startPoint y: 380, endPoint x: 947, endPoint y: 378, distance: 123.4
click at [947, 378] on p "다크 로스팅의 진한 풍미, 묵직한 바디" at bounding box center [1040, 383] width 598 height 32
copy p "진한 풍미, 묵직한 바디"
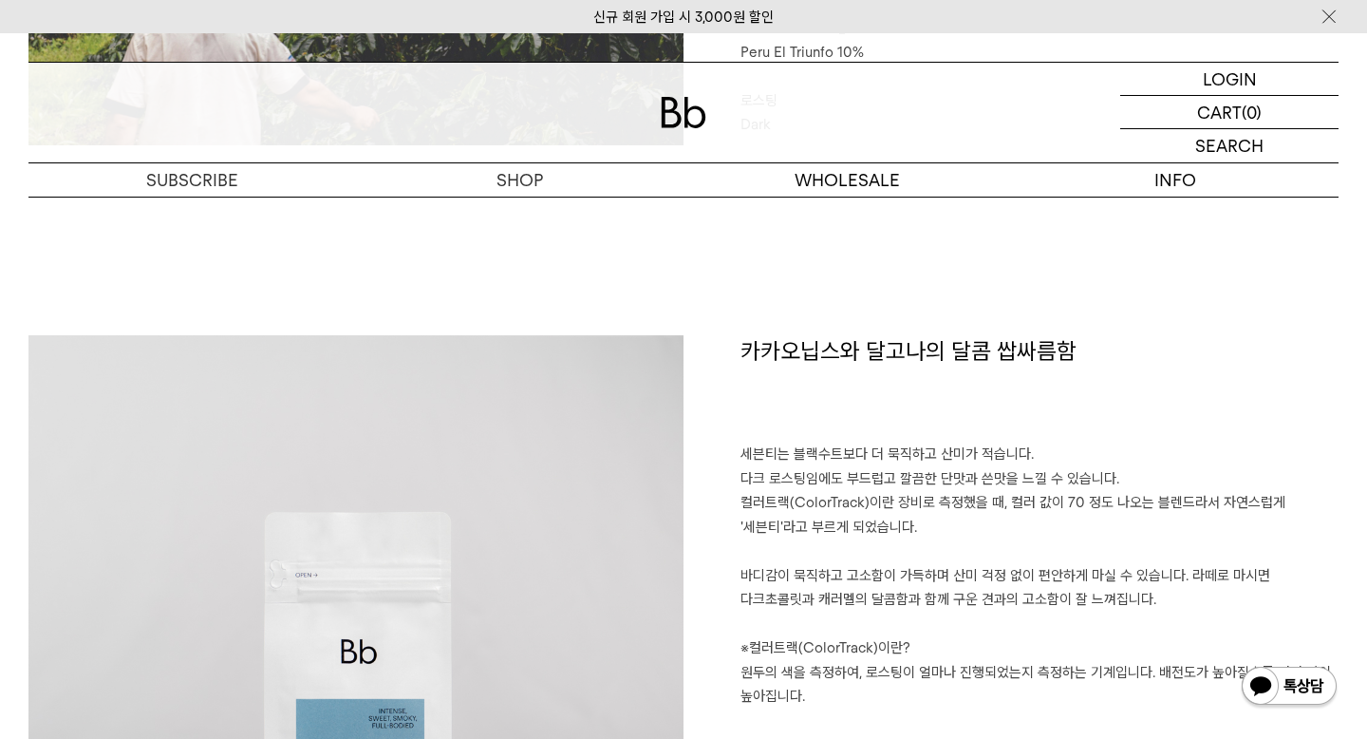
scroll to position [1285, 0]
